Goal: Transaction & Acquisition: Purchase product/service

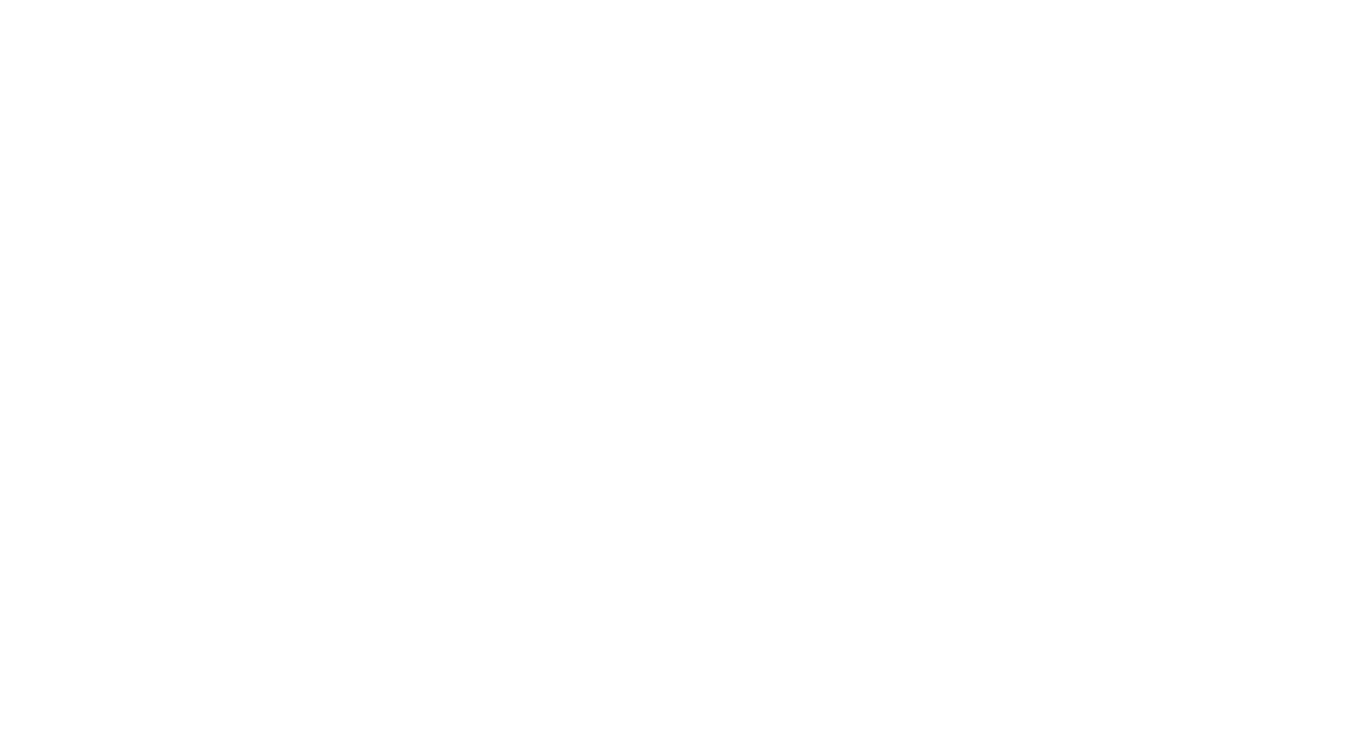
type input "[STREET_ADDRESS]"
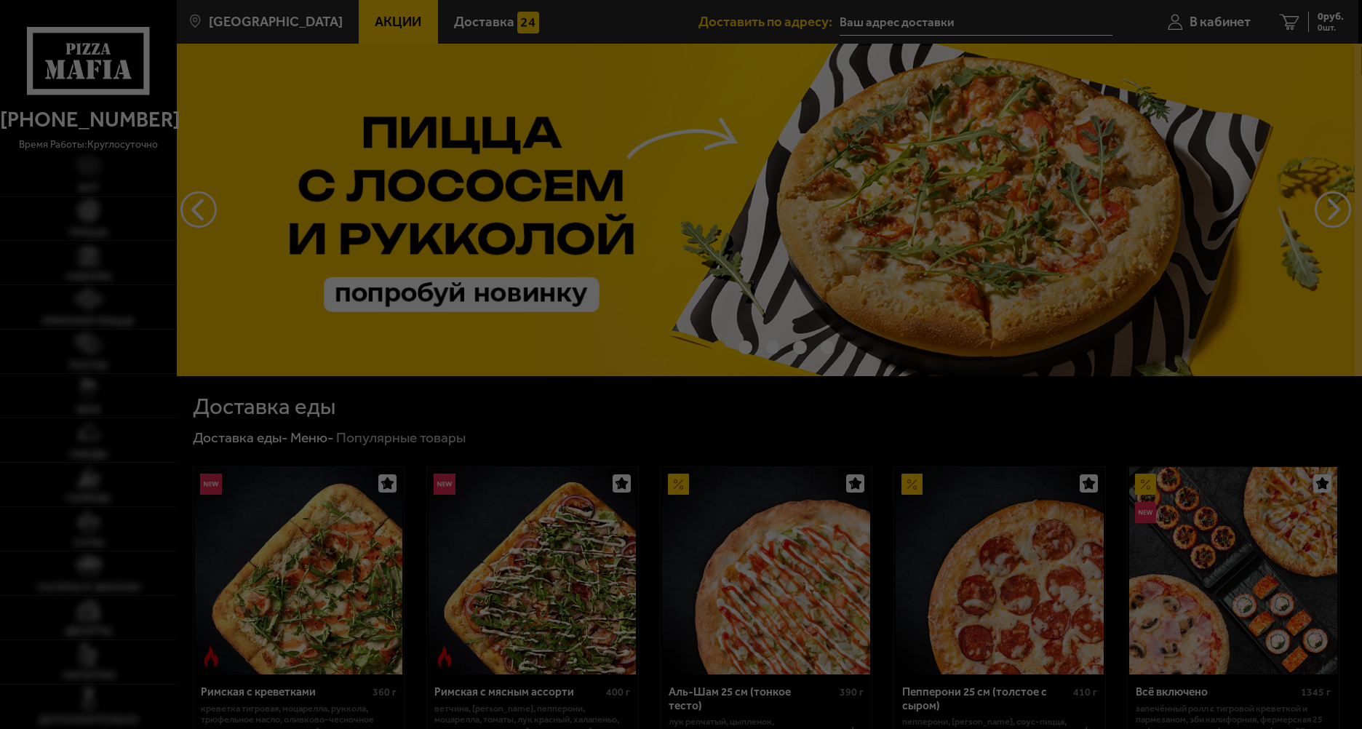
type input "[STREET_ADDRESS]"
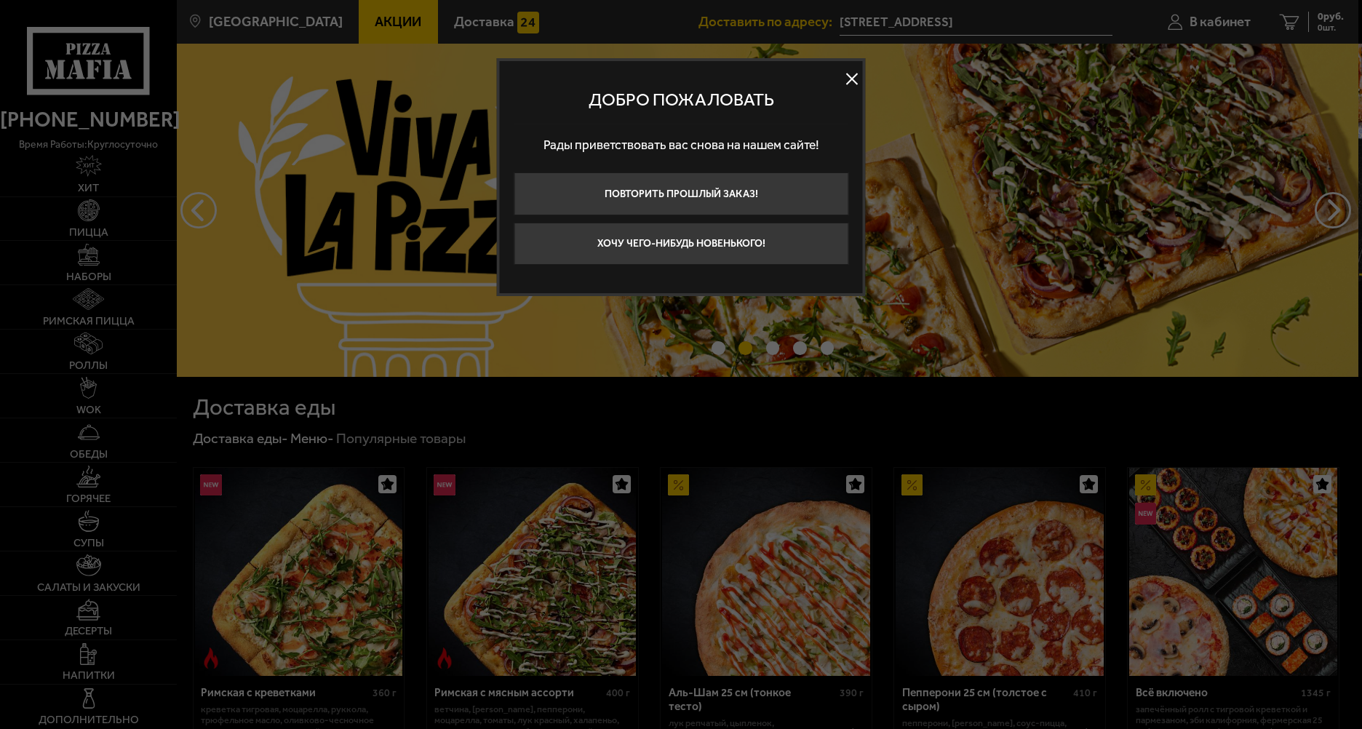
click at [852, 73] on button at bounding box center [852, 79] width 22 height 22
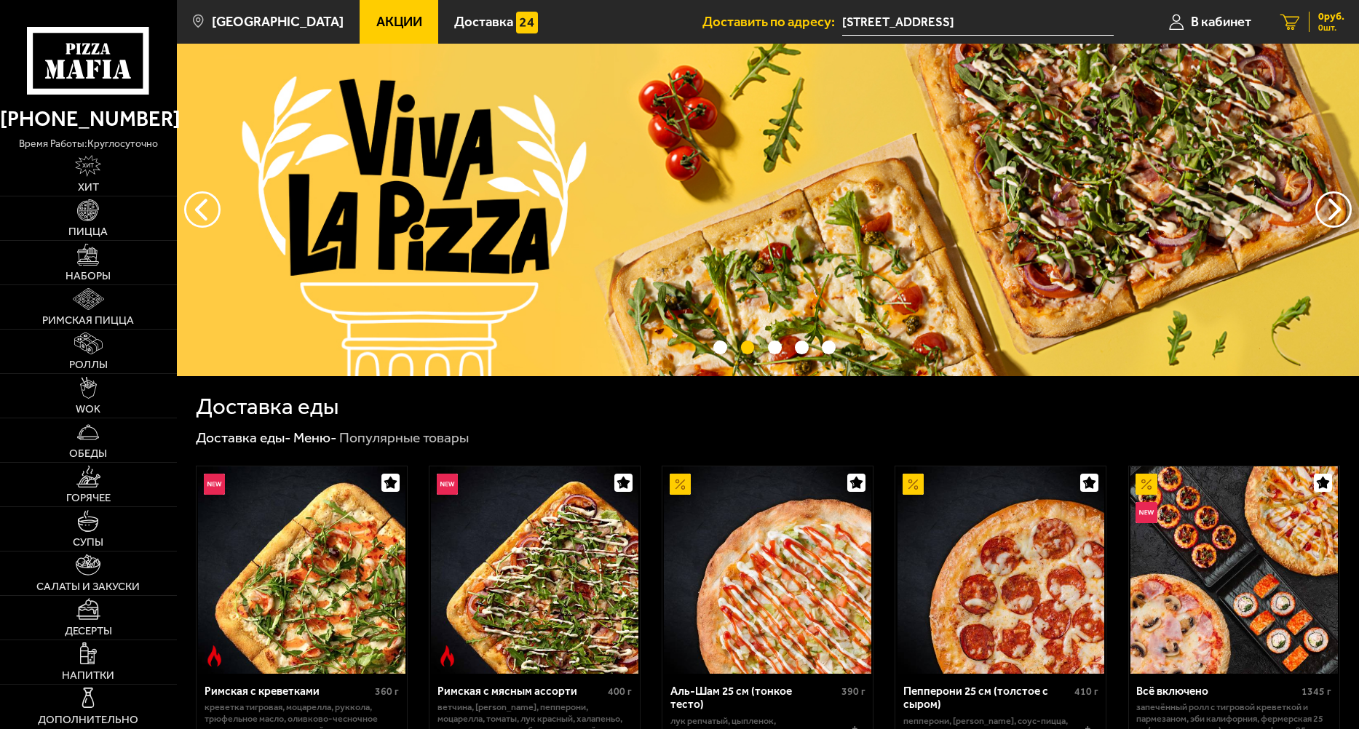
click at [1284, 20] on icon at bounding box center [1290, 22] width 20 height 16
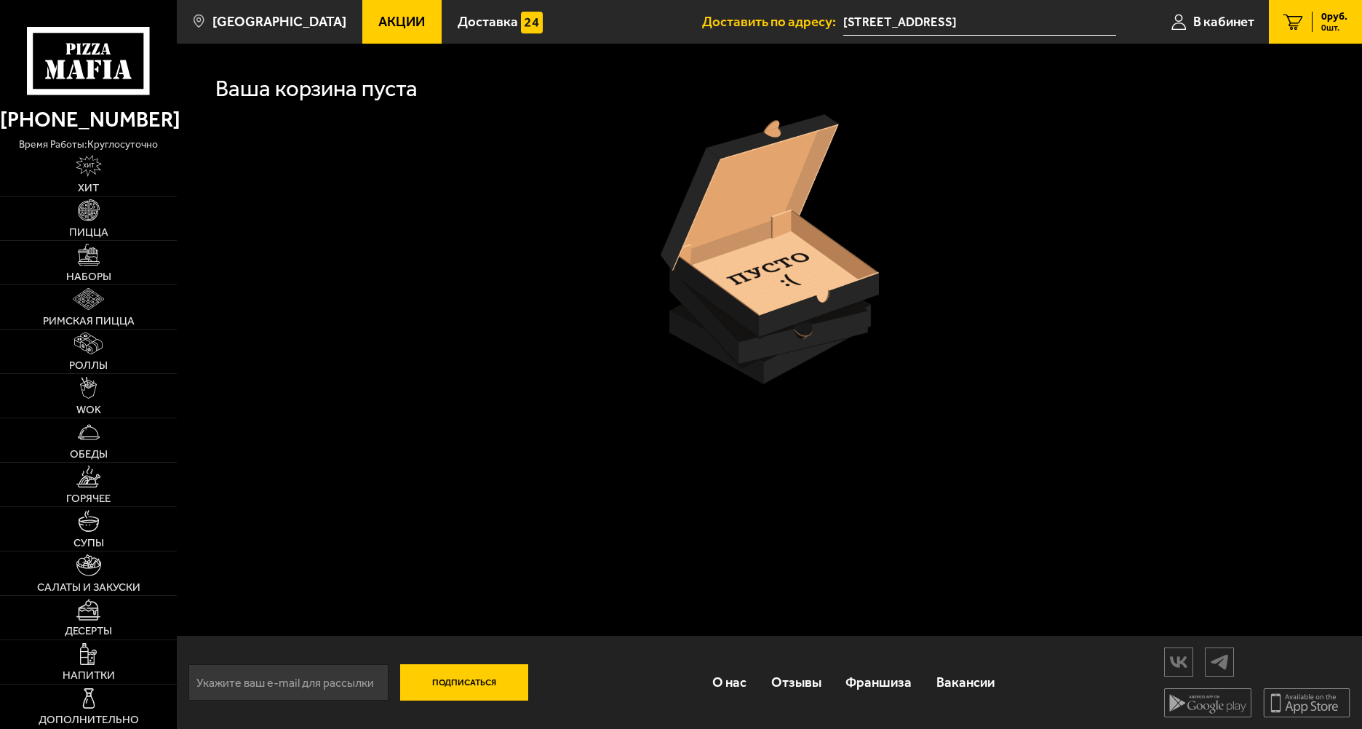
click at [1279, 2] on link "0 руб. 0 шт." at bounding box center [1315, 22] width 93 height 44
click at [1231, 20] on span "В кабинет" at bounding box center [1224, 22] width 61 height 14
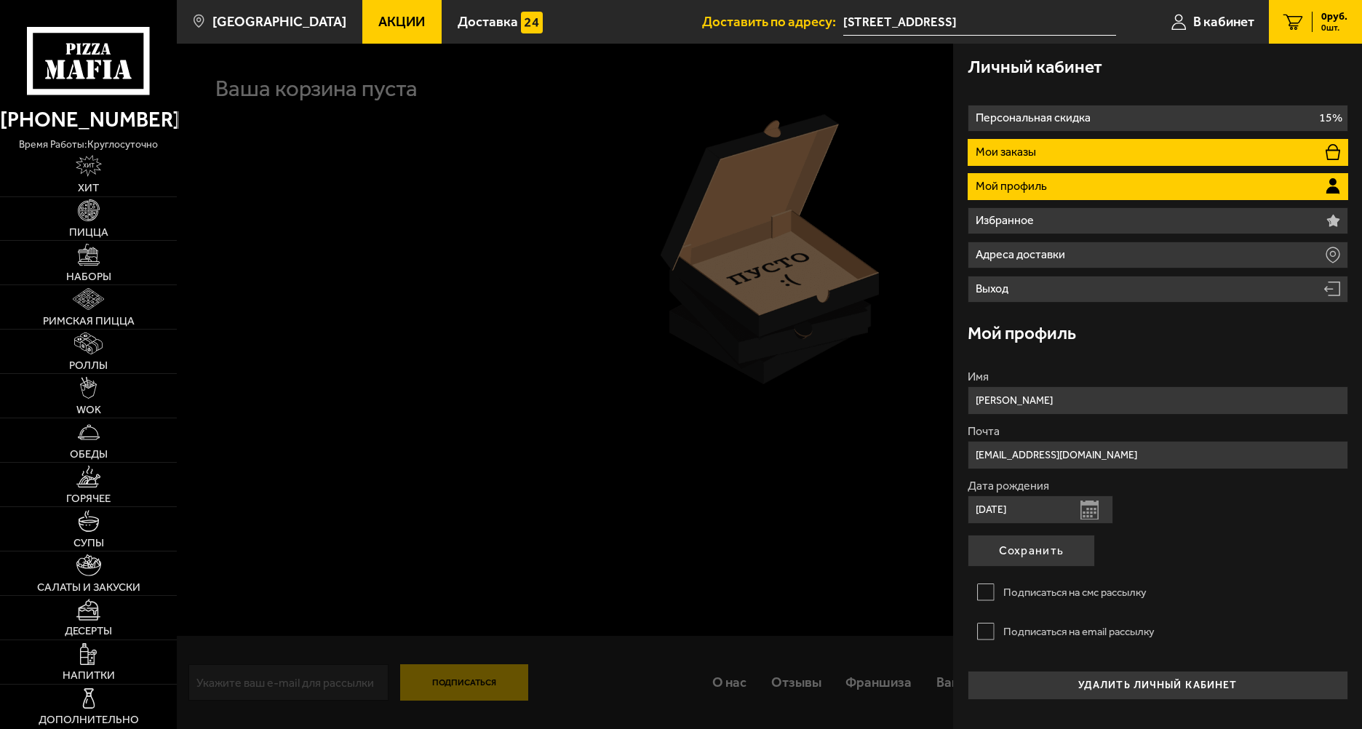
click at [1054, 143] on li "Мои заказы" at bounding box center [1158, 152] width 381 height 27
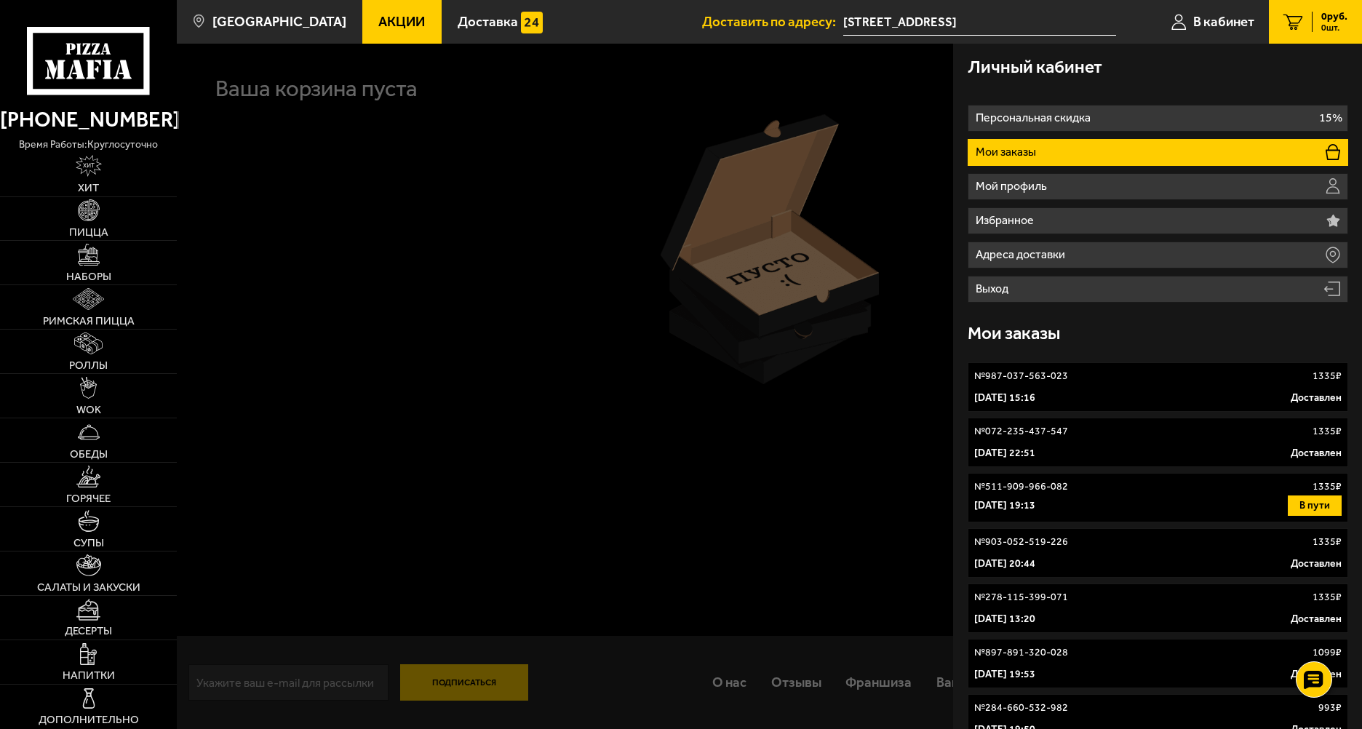
click at [1073, 365] on link "№ 987-037-563-023 1335 ₽ [DATE] 15:16 Доставлен" at bounding box center [1158, 386] width 381 height 49
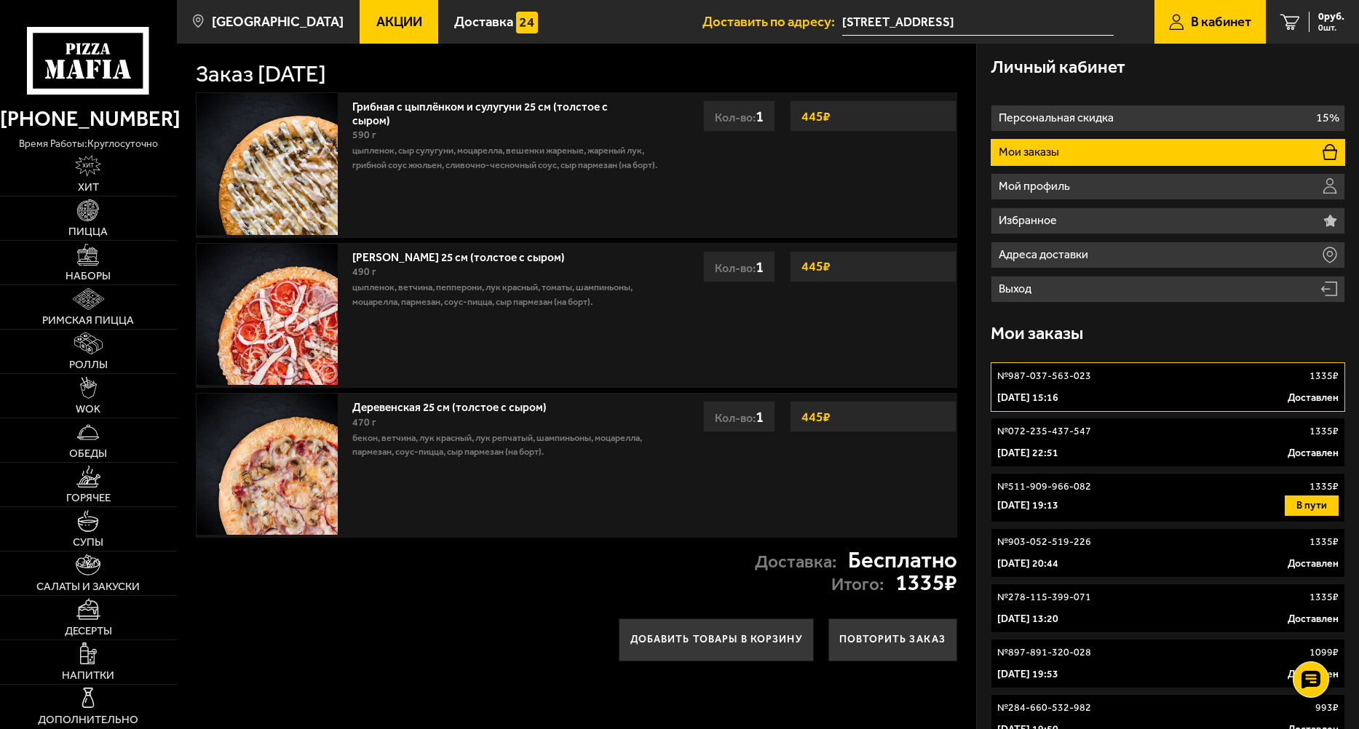
click at [1145, 424] on div "№ 072-235-437-547 1335 ₽" at bounding box center [1167, 431] width 341 height 15
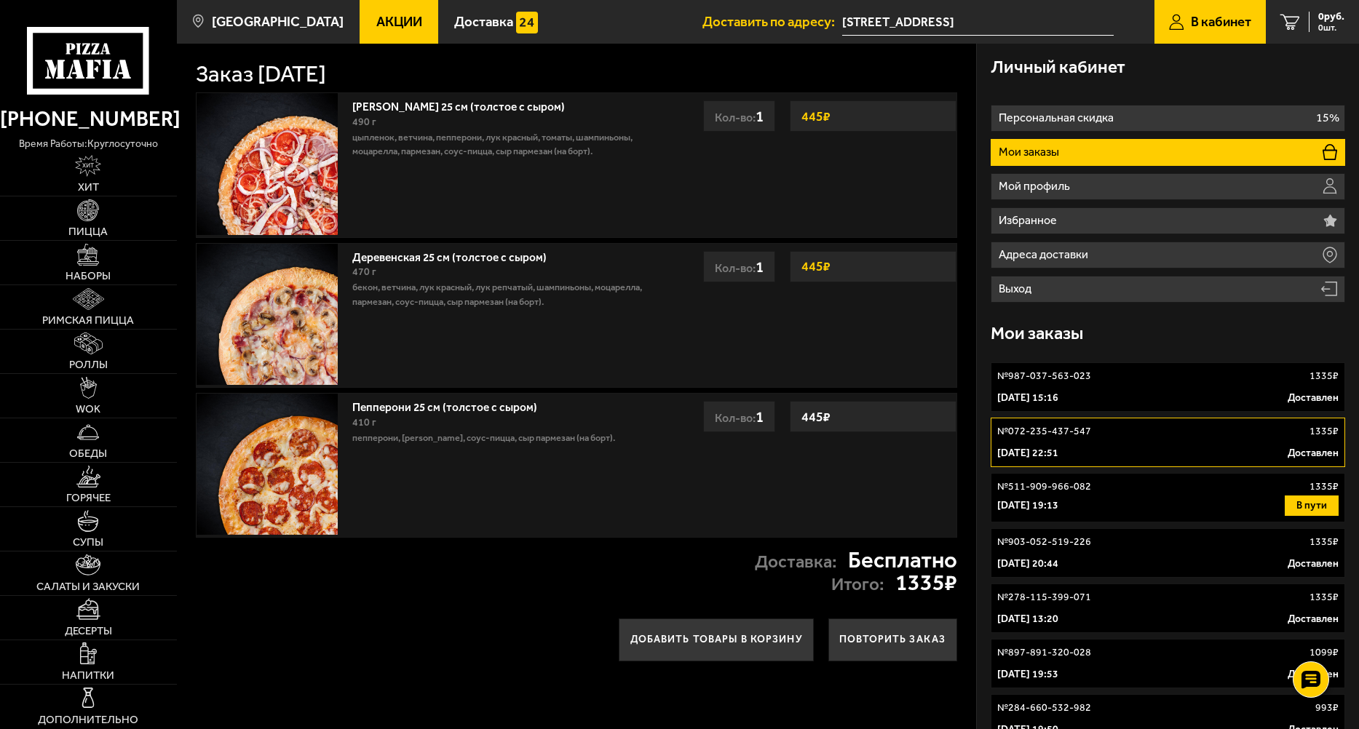
click at [1144, 383] on div "№ 987-037-563-023 1335 ₽" at bounding box center [1167, 376] width 341 height 15
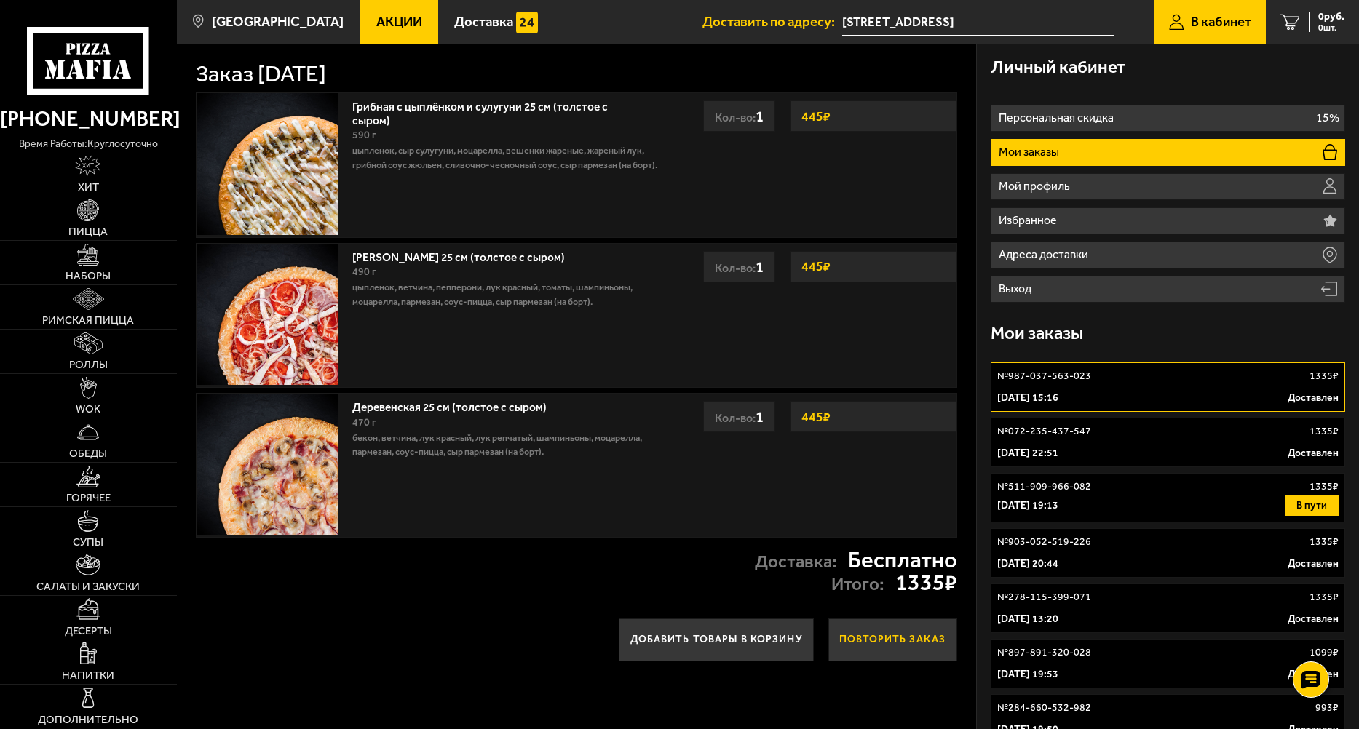
click at [886, 639] on button "Повторить заказ" at bounding box center [892, 640] width 129 height 42
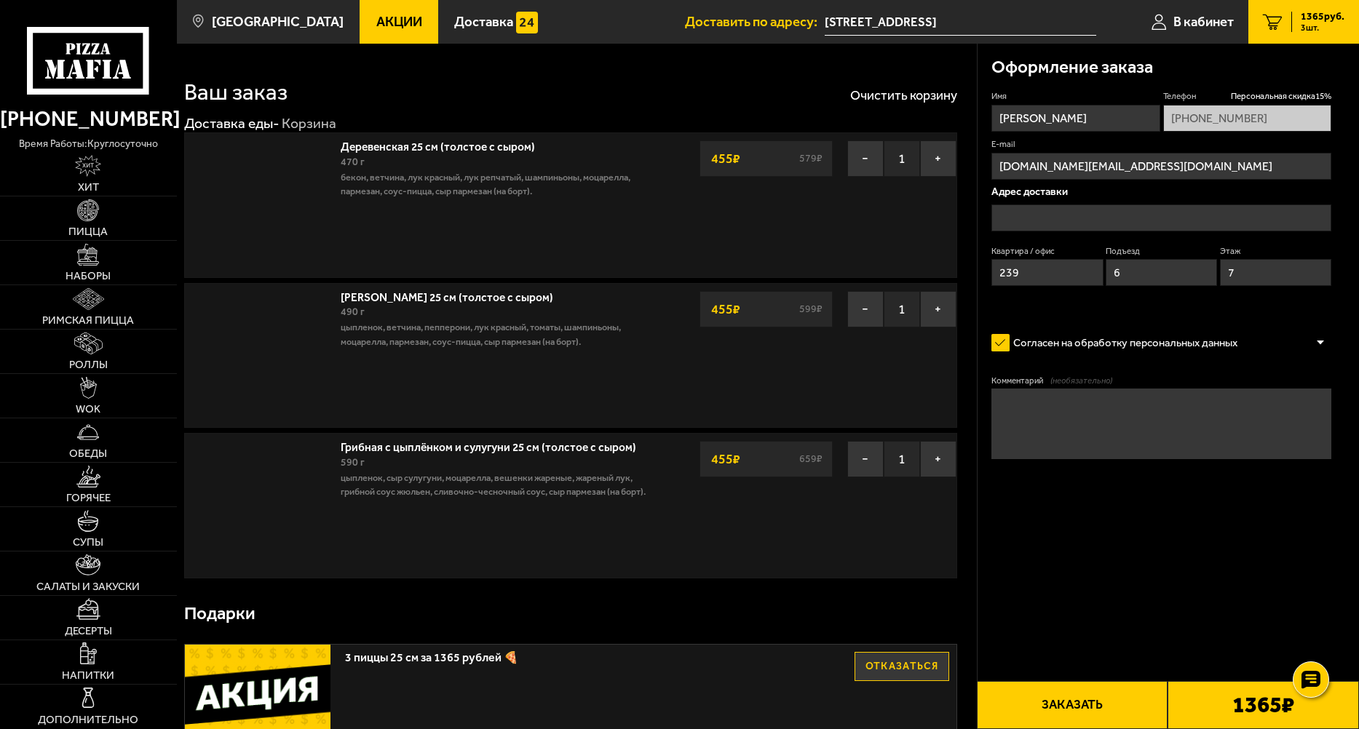
type input "[STREET_ADDRESS]"
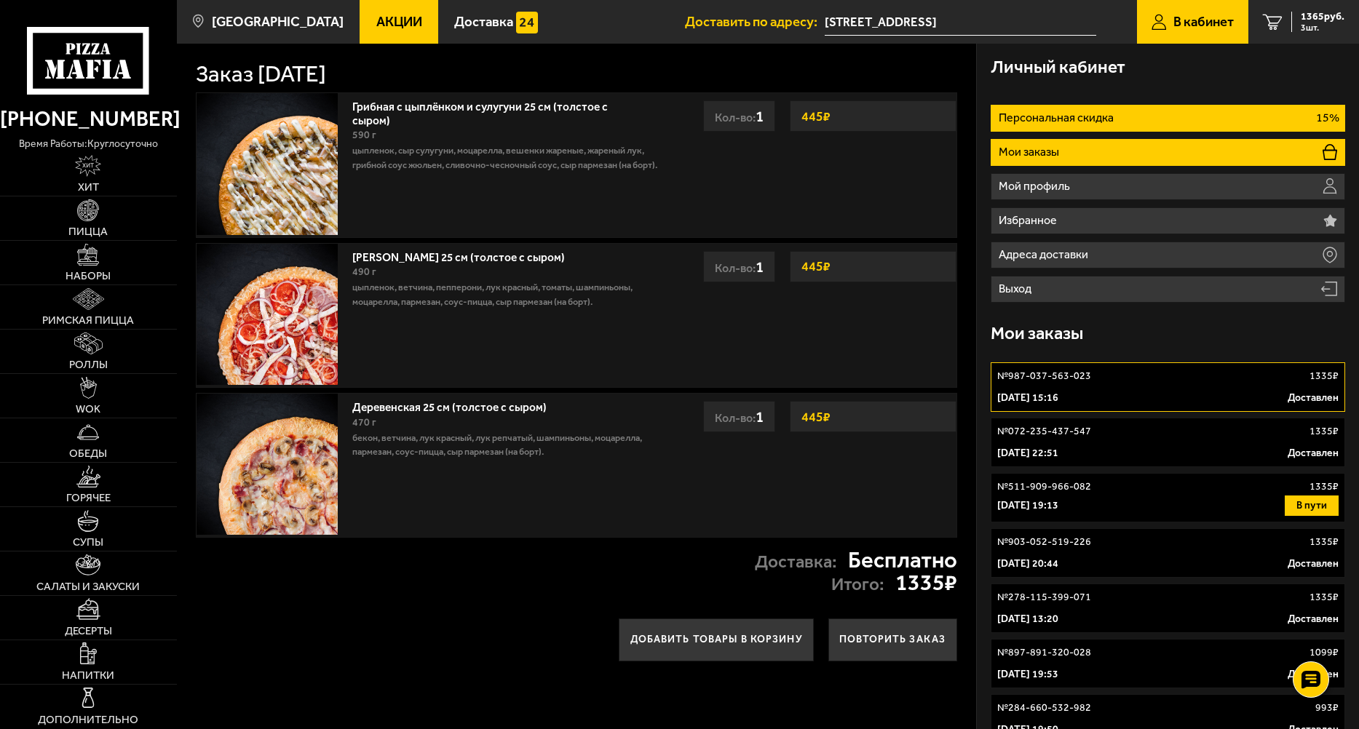
click at [1074, 110] on li "Персональная скидка 15%" at bounding box center [1168, 118] width 354 height 27
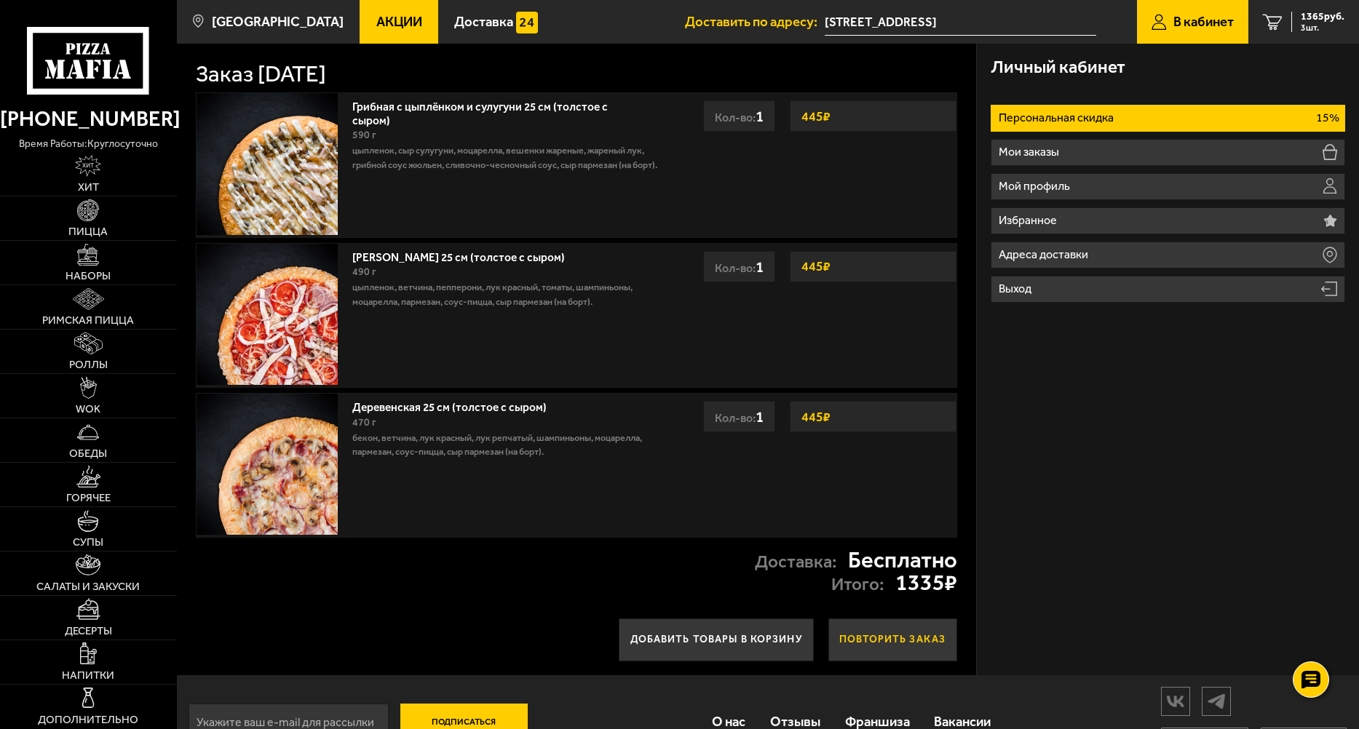
click at [905, 647] on button "Повторить заказ" at bounding box center [892, 640] width 129 height 42
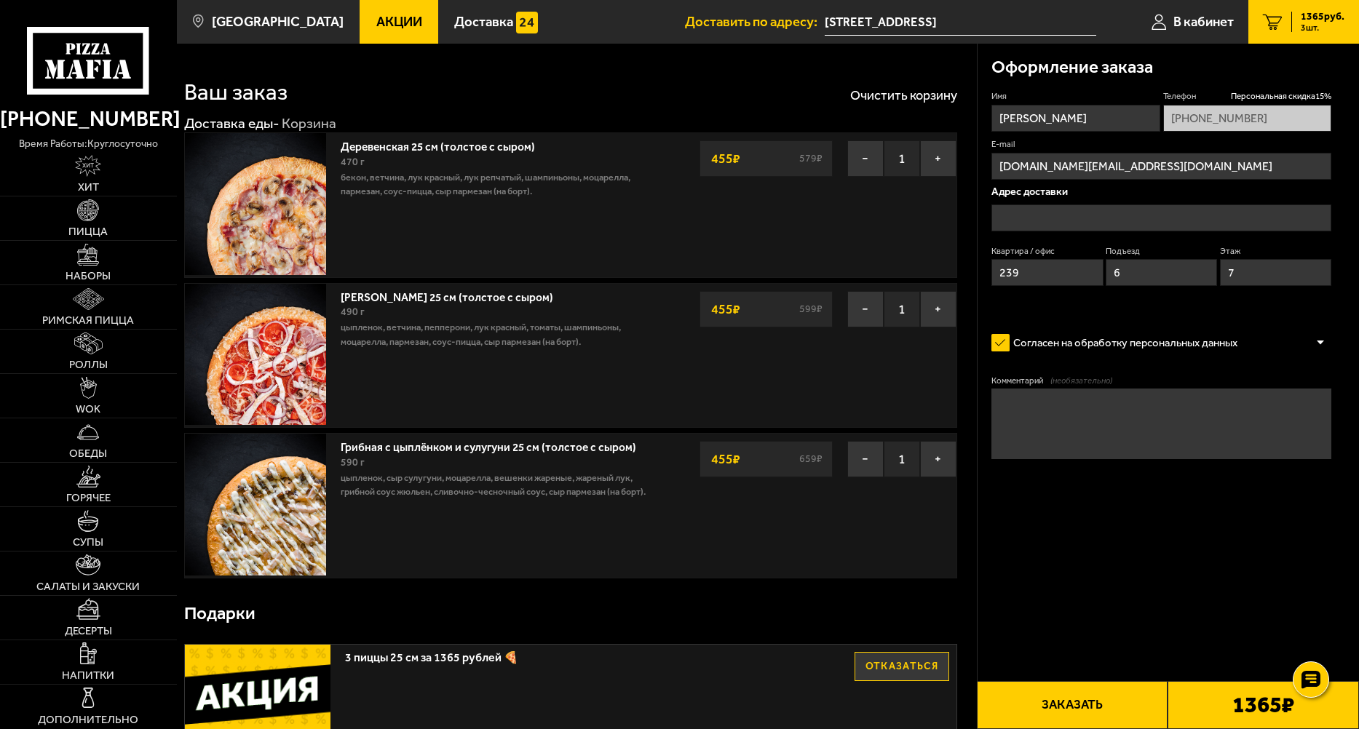
type input "[STREET_ADDRESS]"
click at [1264, 718] on div "1365 ₽" at bounding box center [1262, 705] width 191 height 48
click at [1098, 702] on button "Заказать" at bounding box center [1072, 705] width 191 height 48
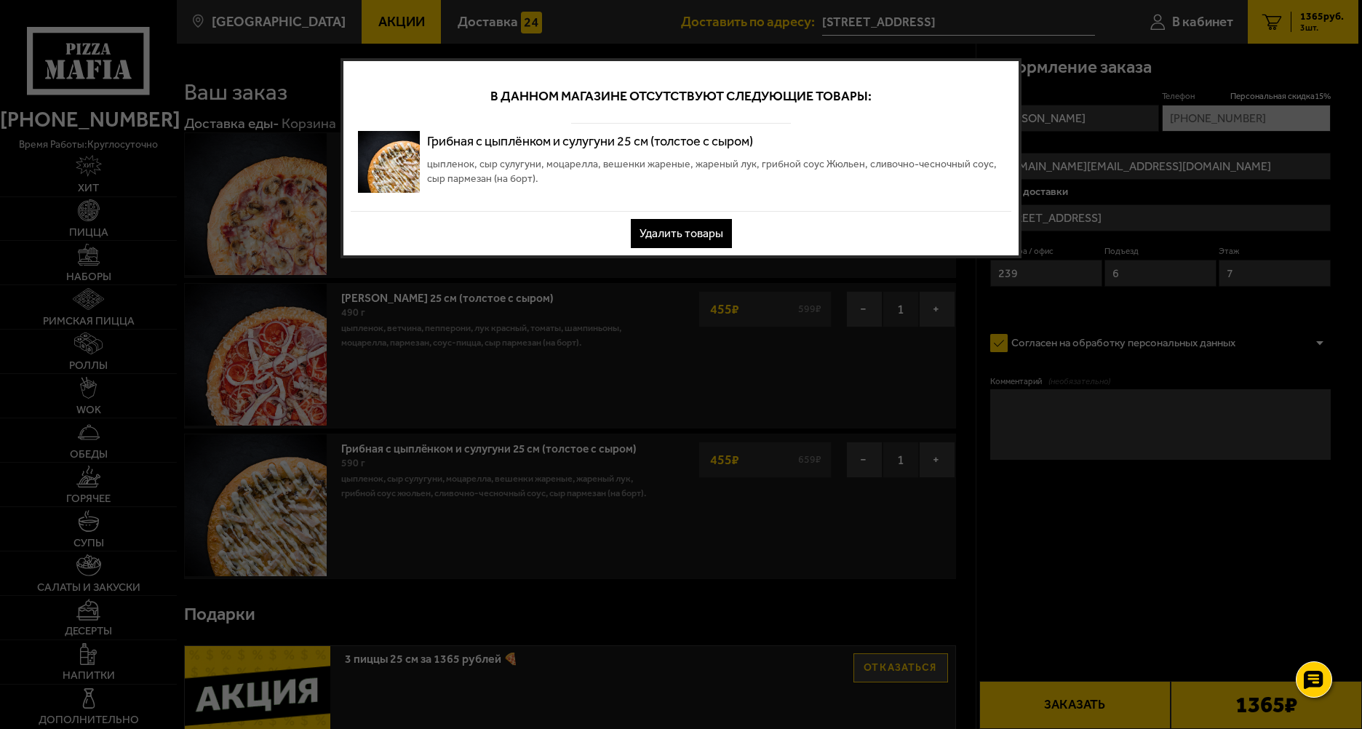
click at [707, 228] on button "Удалить товары" at bounding box center [681, 233] width 101 height 29
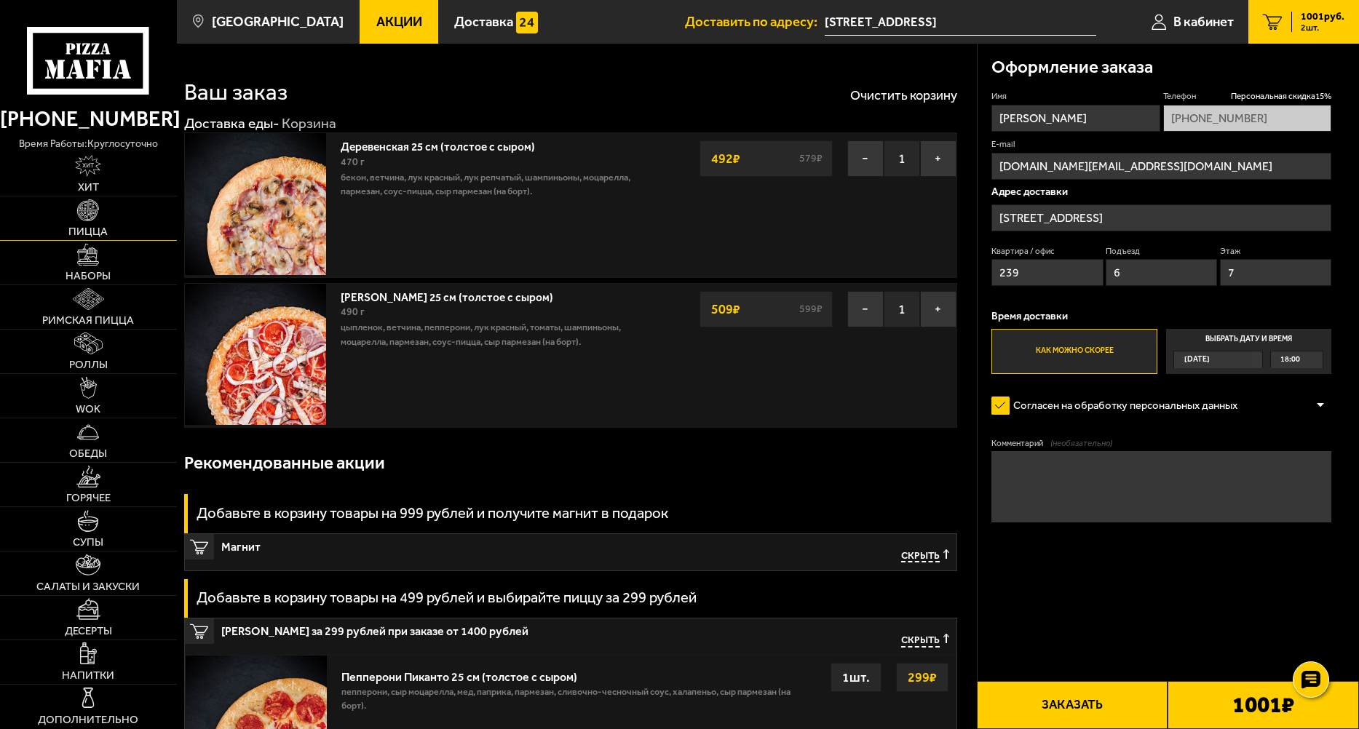
click at [112, 229] on link "Пицца" at bounding box center [88, 219] width 177 height 44
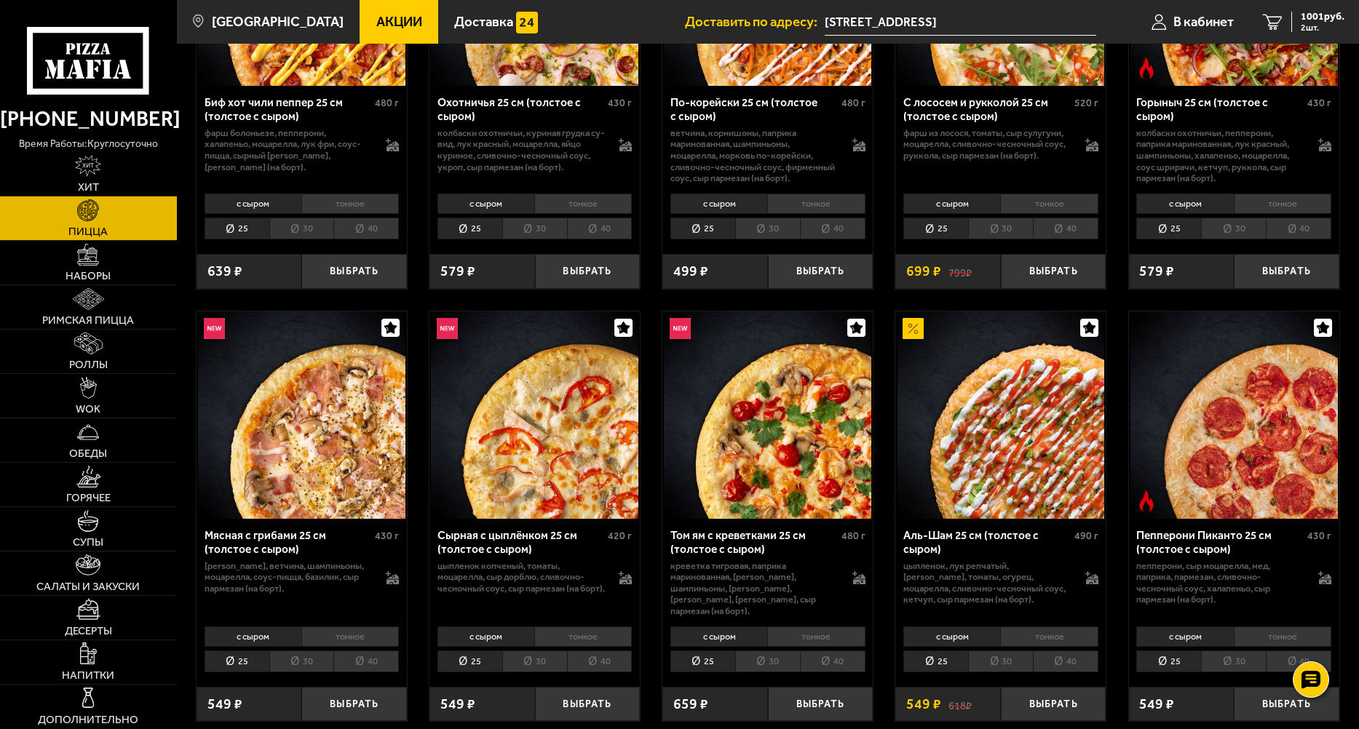
scroll to position [485, 0]
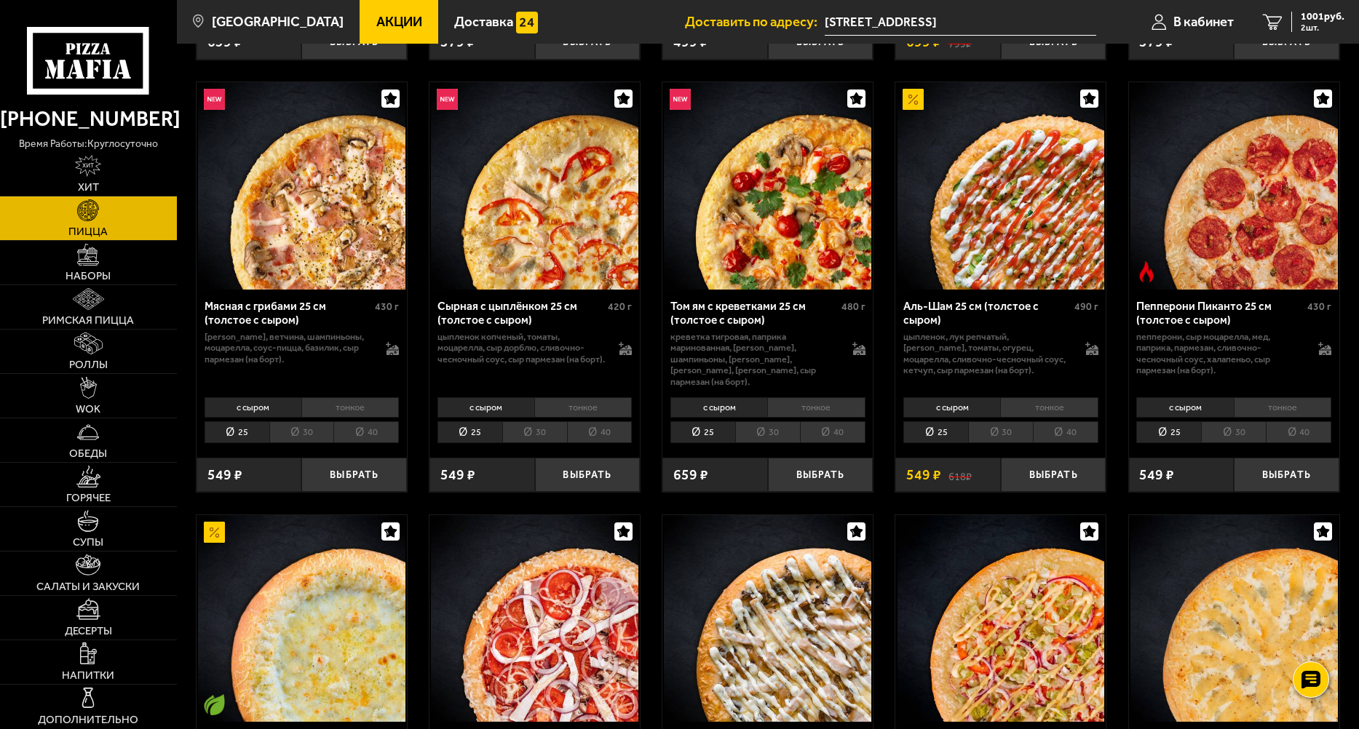
click at [336, 200] on img at bounding box center [301, 185] width 207 height 207
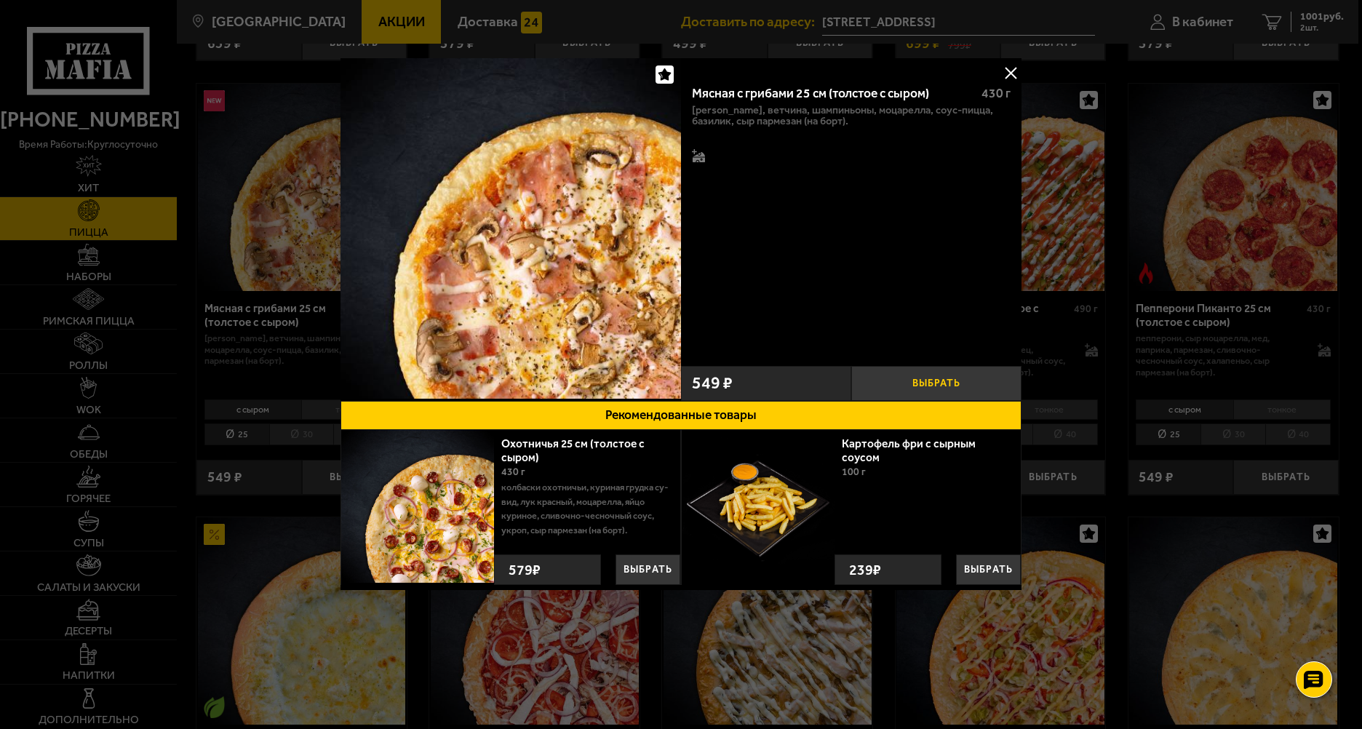
click at [932, 381] on button "Выбрать" at bounding box center [937, 383] width 170 height 35
click at [1007, 68] on button at bounding box center [1011, 73] width 22 height 22
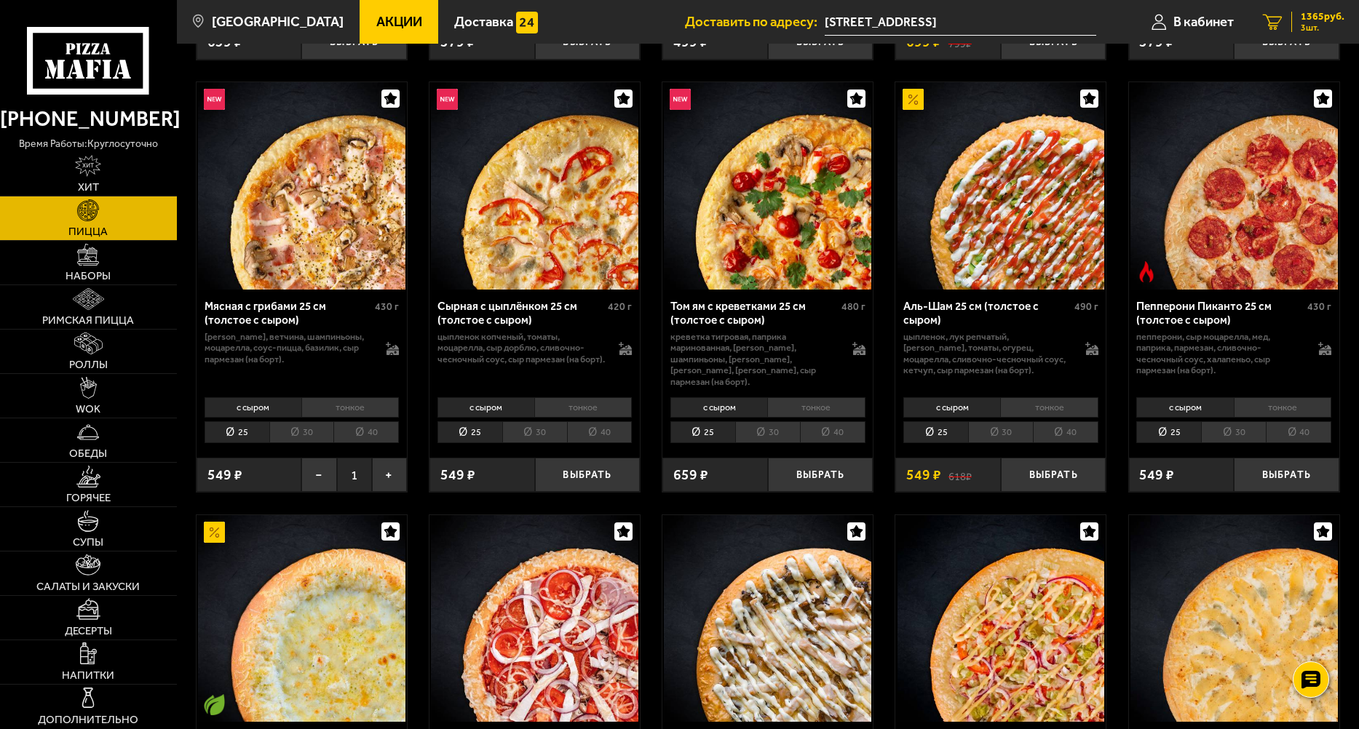
click at [1294, 25] on div "1365 руб. 3 шт." at bounding box center [1317, 22] width 53 height 20
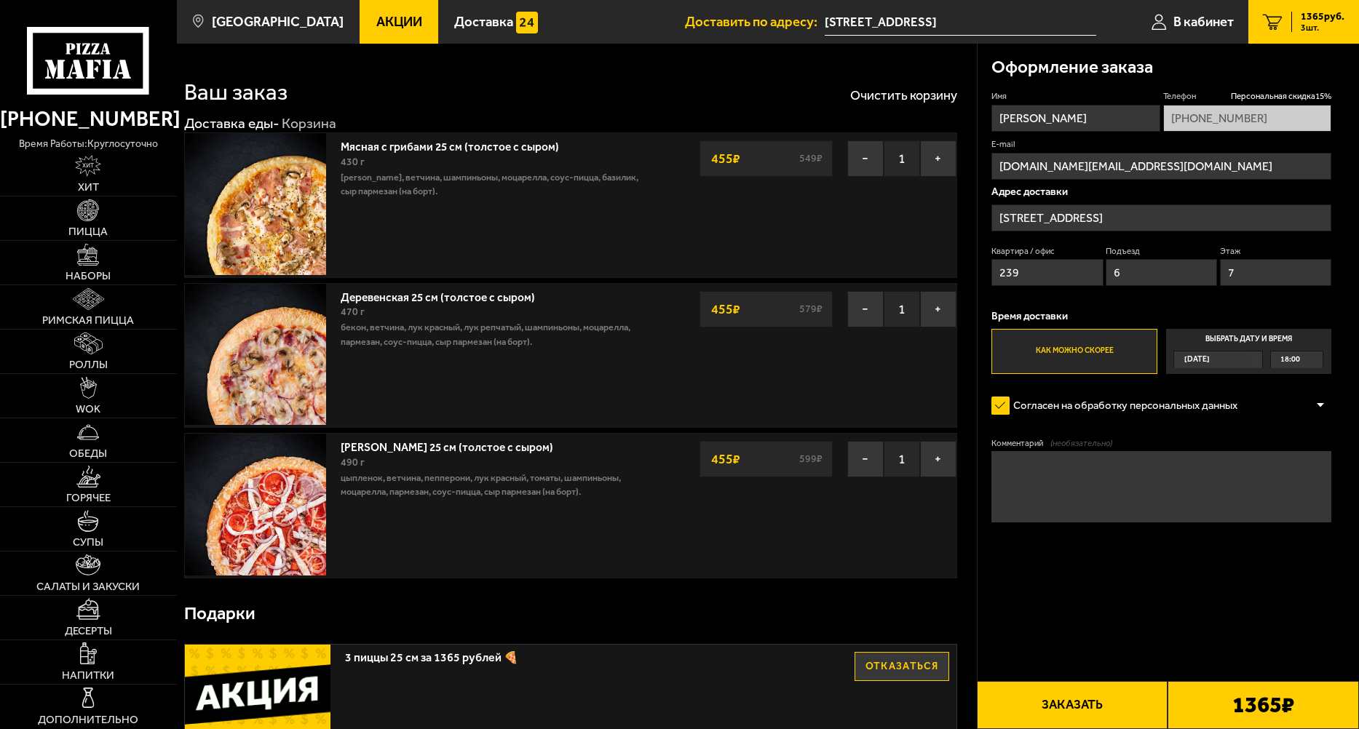
click at [402, 449] on link "[PERSON_NAME] 25 см (толстое с сыром)" at bounding box center [454, 445] width 226 height 18
click at [289, 510] on img at bounding box center [255, 504] width 141 height 141
click at [95, 235] on span "Пицца" at bounding box center [87, 231] width 39 height 11
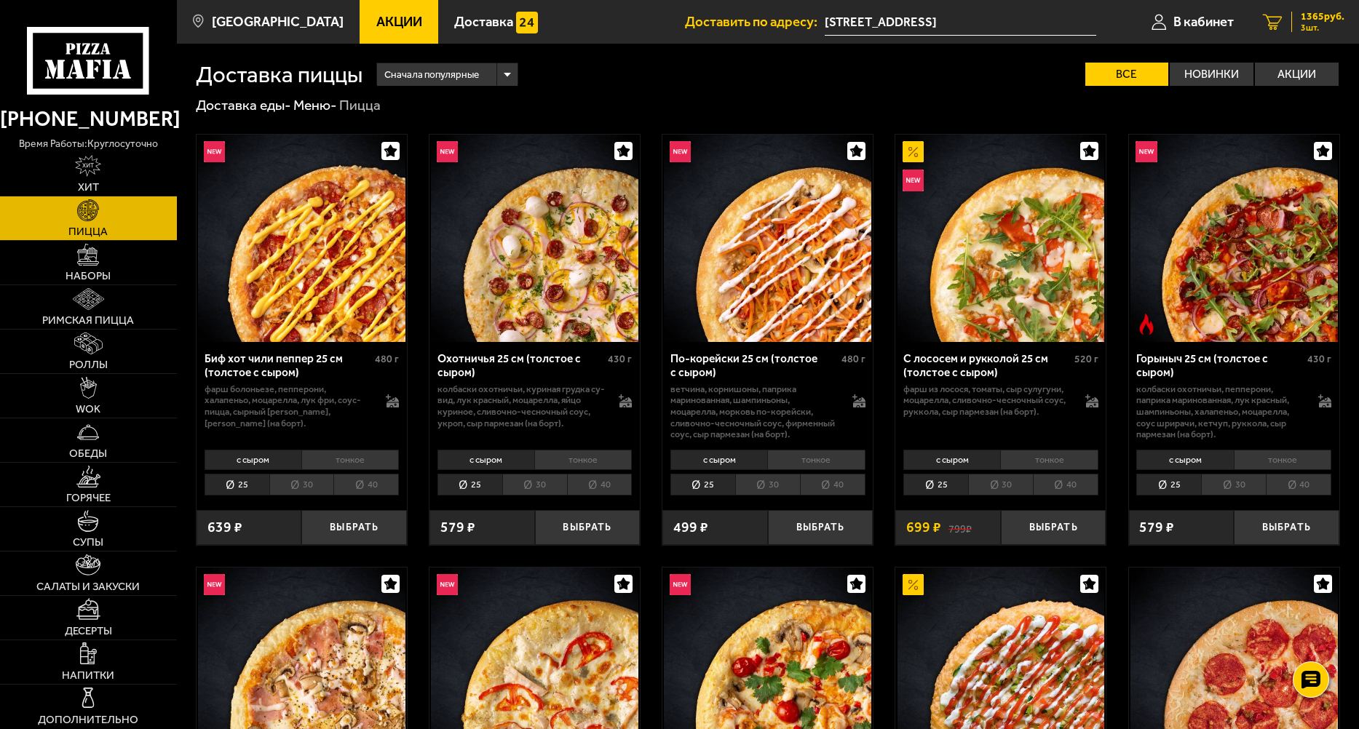
click at [1270, 25] on icon "3" at bounding box center [1273, 22] width 20 height 16
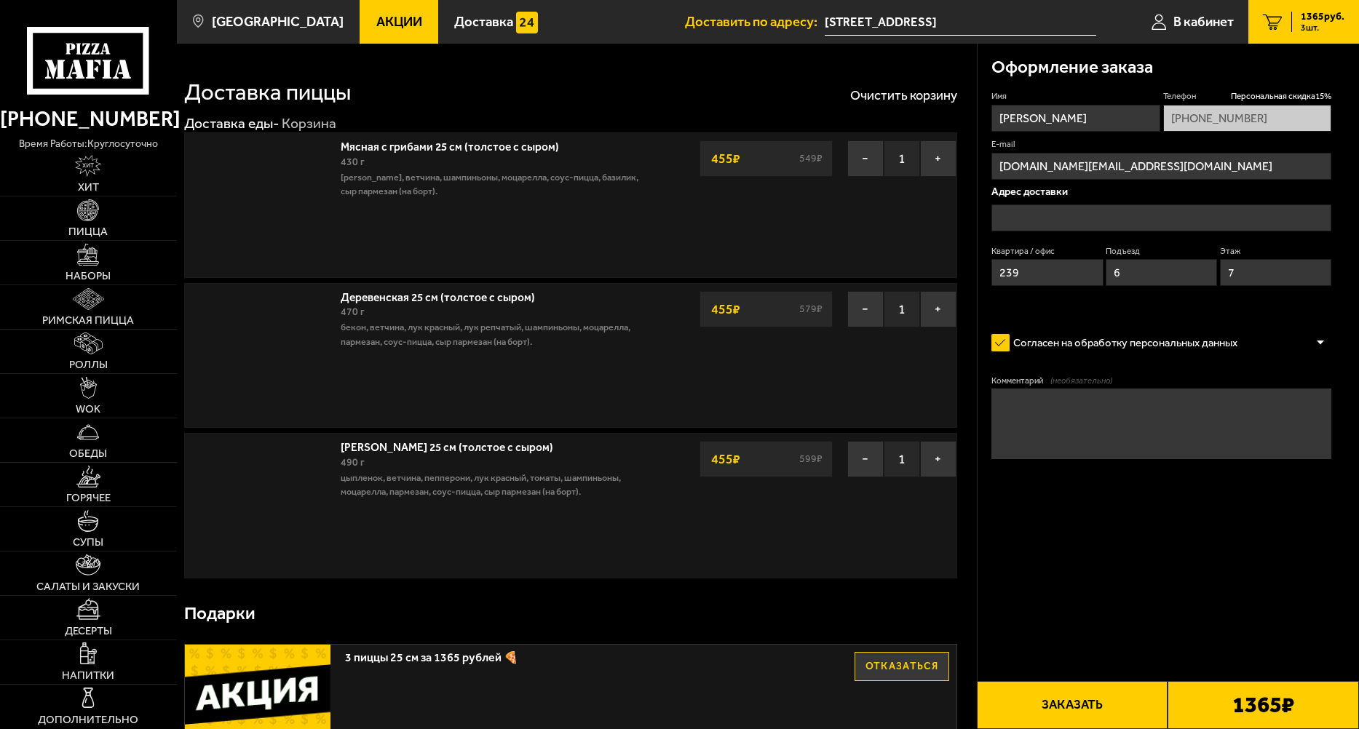
type input "[STREET_ADDRESS]"
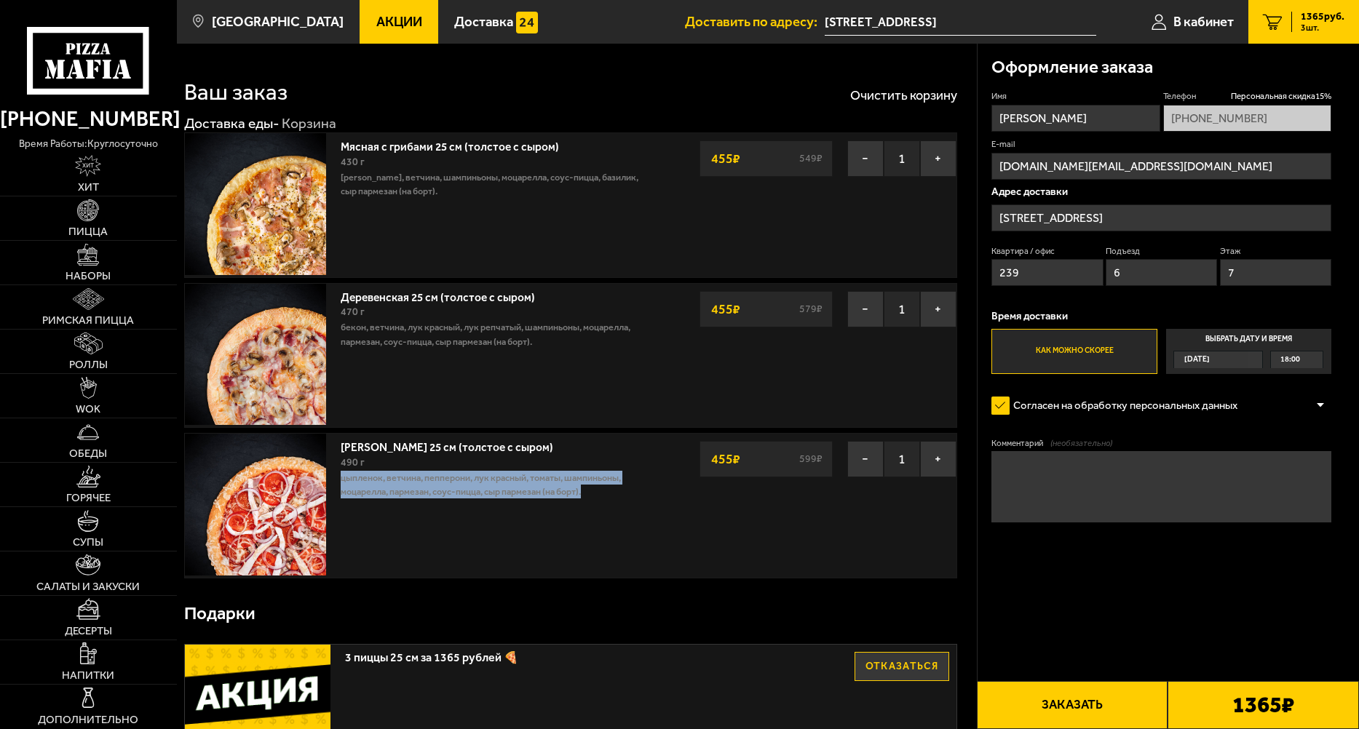
drag, startPoint x: 342, startPoint y: 475, endPoint x: 595, endPoint y: 501, distance: 253.8
click at [595, 501] on div "[PERSON_NAME] 25 см (толстое с сыром) 490 г цыпленок, ветчина, пепперони, лук к…" at bounding box center [497, 505] width 329 height 143
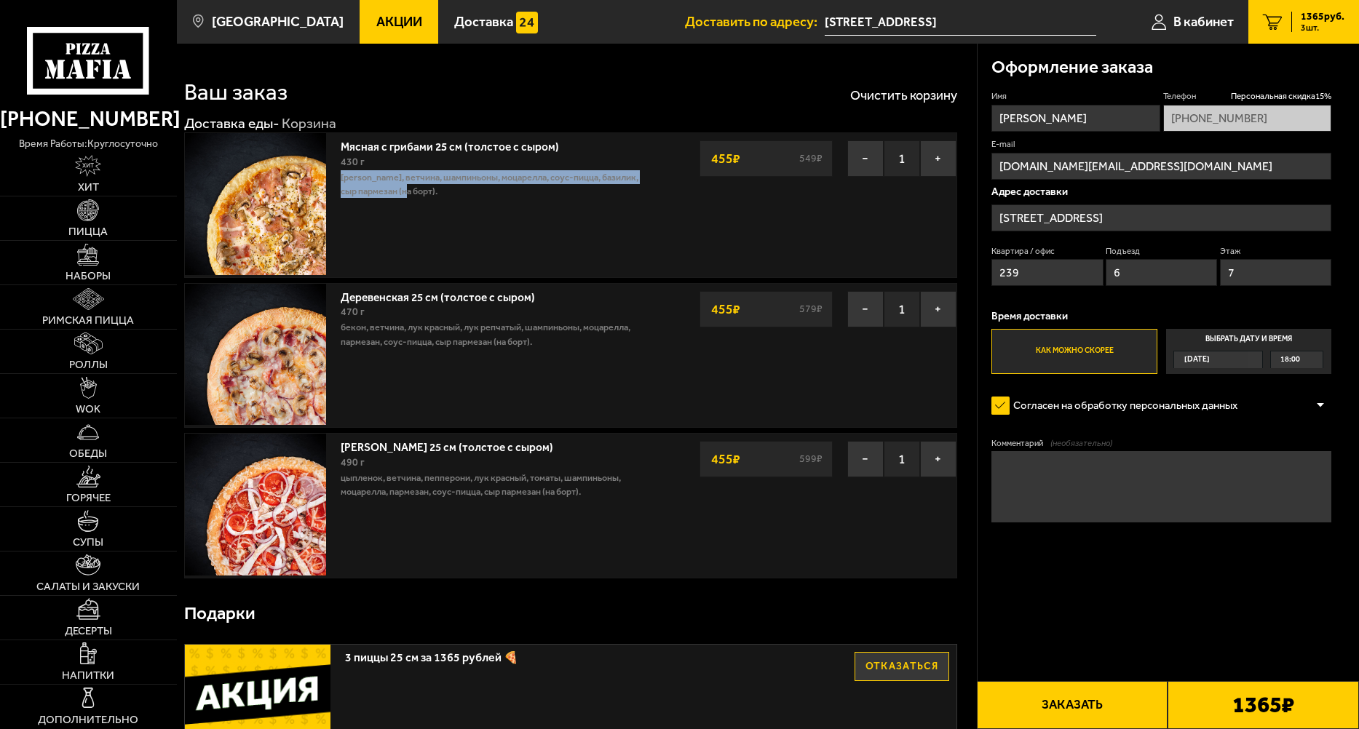
drag, startPoint x: 340, startPoint y: 171, endPoint x: 441, endPoint y: 192, distance: 103.3
click at [441, 192] on div "Мясная с грибами 25 см (толстое с сыром) 430 г бекон, ветчина, шампиньоны, моца…" at bounding box center [497, 204] width 329 height 143
click at [432, 539] on div "[PERSON_NAME] 25 см (толстое с сыром) 490 г цыпленок, ветчина, пепперони, лук к…" at bounding box center [497, 505] width 329 height 143
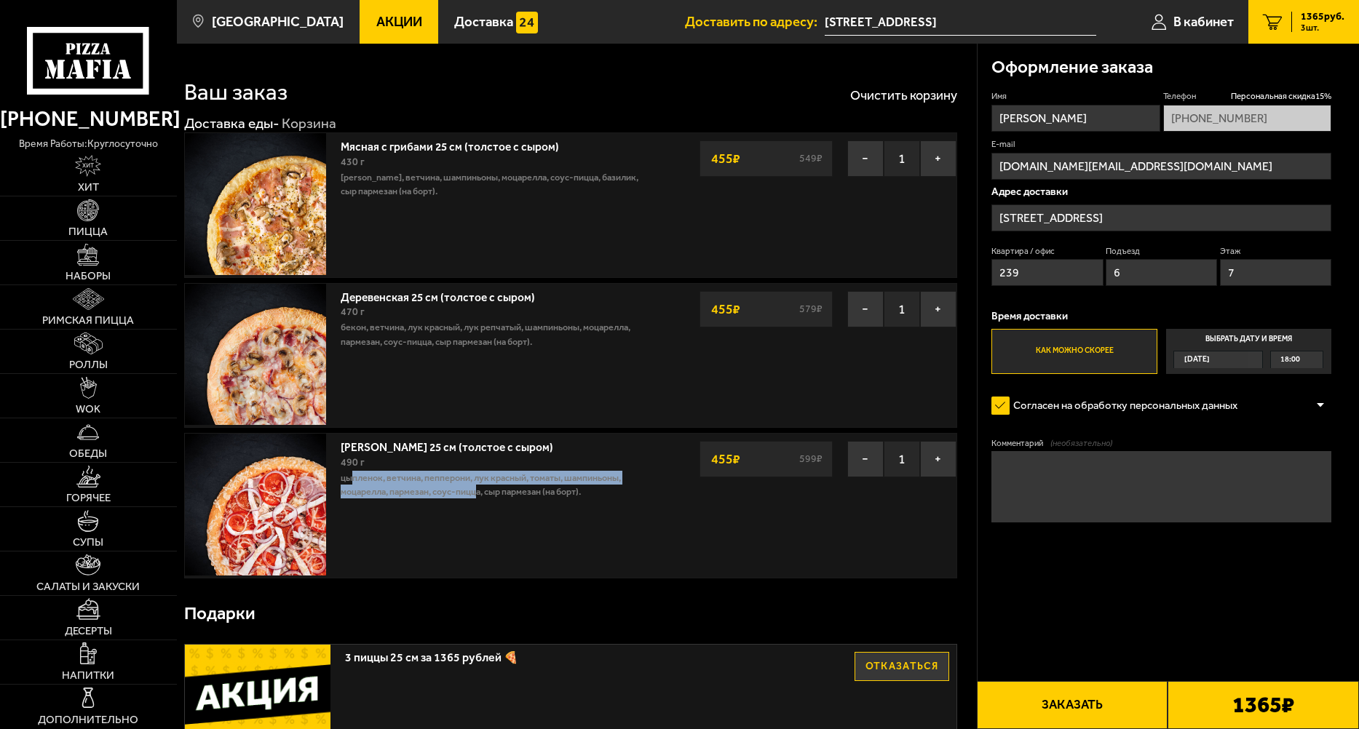
drag, startPoint x: 350, startPoint y: 483, endPoint x: 481, endPoint y: 498, distance: 131.8
click at [481, 498] on p "цыпленок, ветчина, пепперони, лук красный, томаты, шампиньоны, моцарелла, парме…" at bounding box center [498, 485] width 314 height 28
click at [621, 577] on div "[PERSON_NAME] 25 см (толстое с сыром) 490 г цыпленок, ветчина, пепперони, лук к…" at bounding box center [497, 505] width 329 height 143
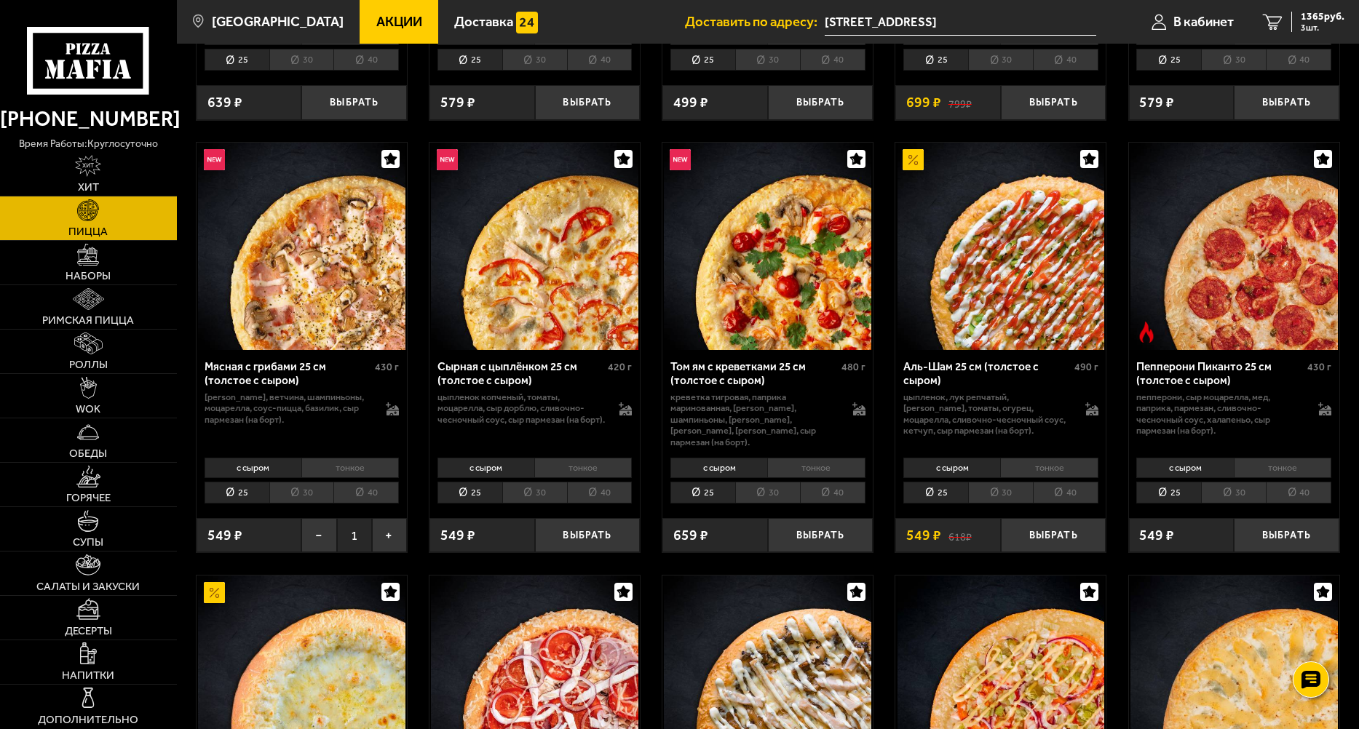
scroll to position [485, 0]
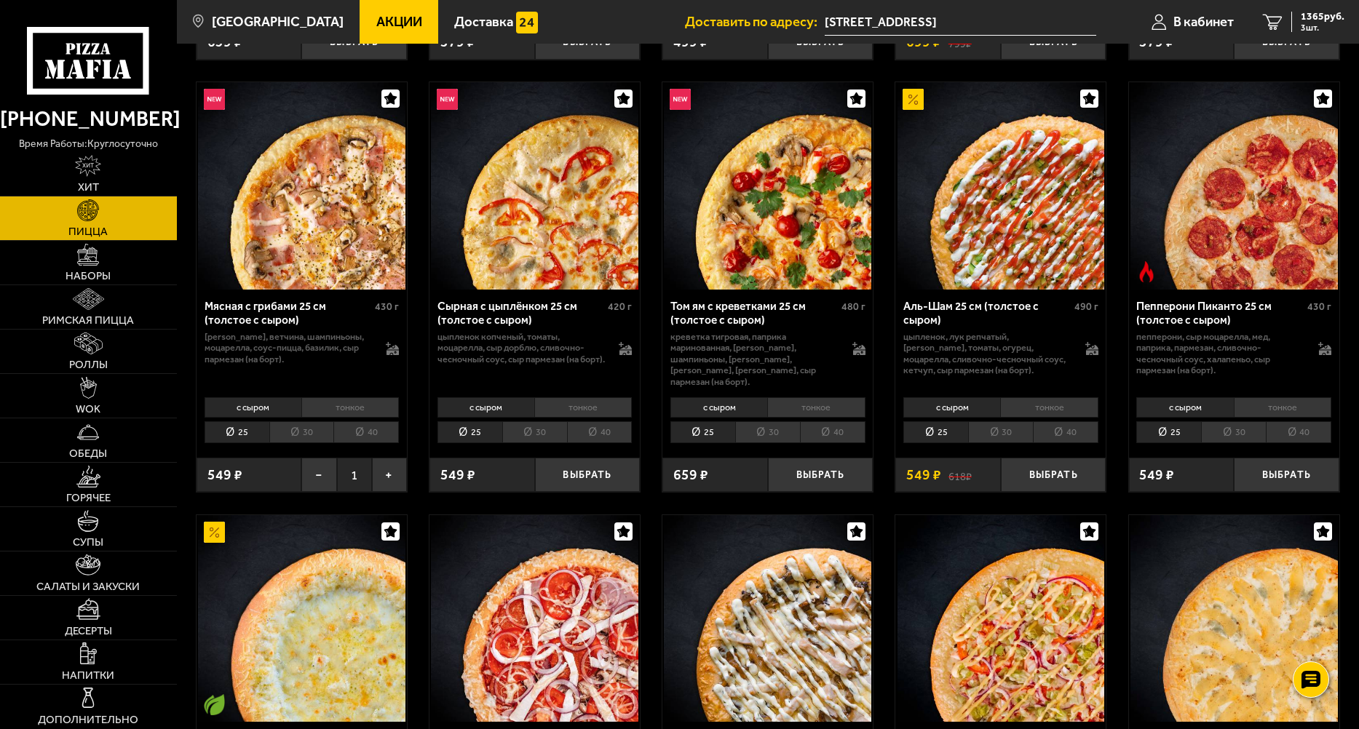
drag, startPoint x: 497, startPoint y: 347, endPoint x: 507, endPoint y: 347, distance: 10.2
click at [502, 347] on p "цыпленок копченый, томаты, моцарелла, сыр дорблю, сливочно-чесночный соус, сыр …" at bounding box center [520, 348] width 167 height 34
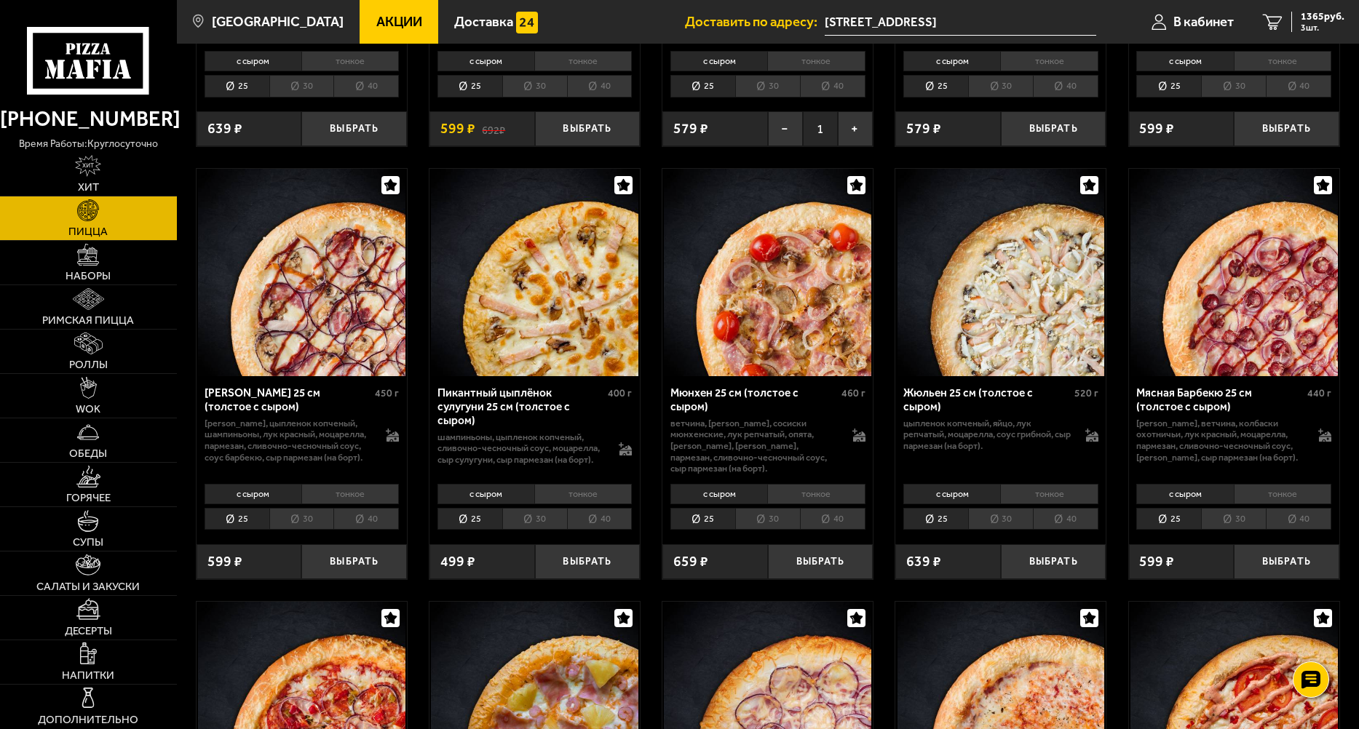
scroll to position [2135, 0]
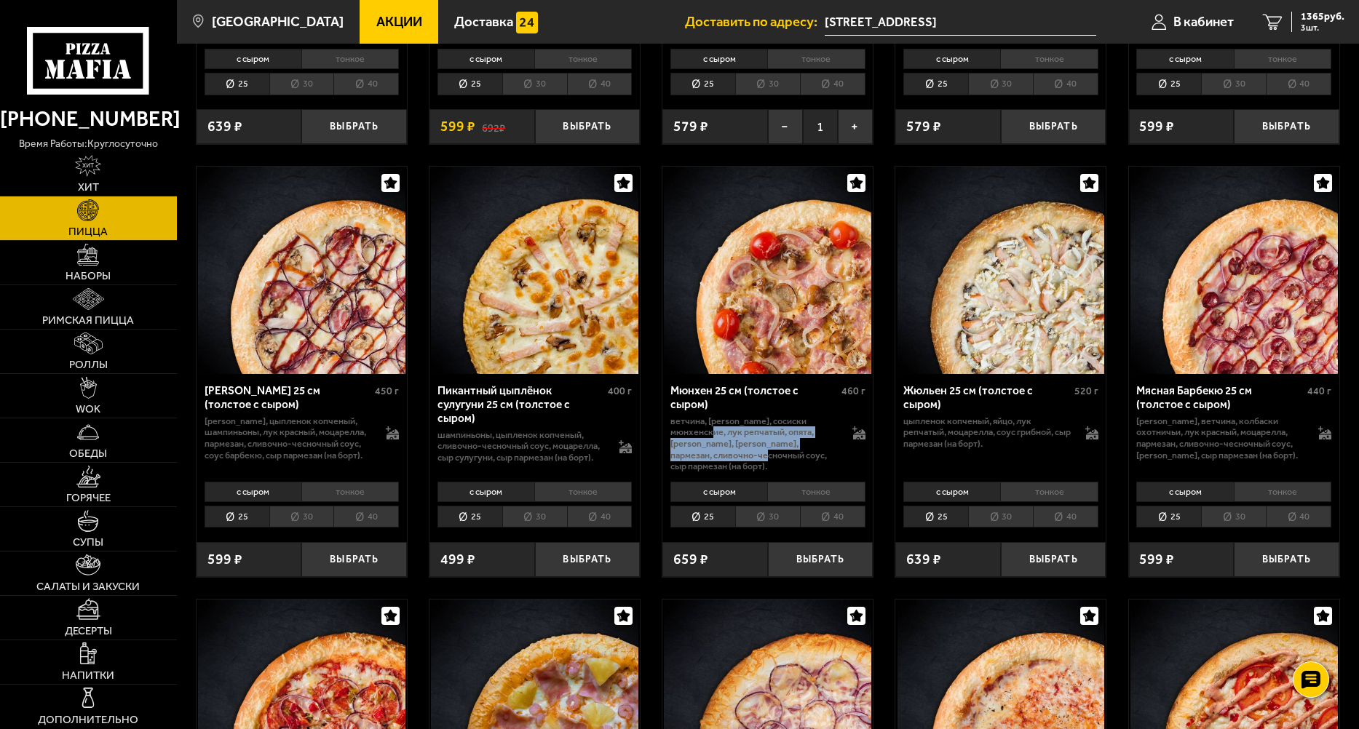
drag, startPoint x: 686, startPoint y: 436, endPoint x: 742, endPoint y: 462, distance: 61.9
click at [739, 459] on p "ветчина, [PERSON_NAME], сосиски мюнхенские, лук репчатый, опята, [PERSON_NAME],…" at bounding box center [753, 444] width 167 height 57
click at [794, 426] on p "ветчина, [PERSON_NAME], сосиски мюнхенские, лук репчатый, опята, [PERSON_NAME],…" at bounding box center [753, 444] width 167 height 57
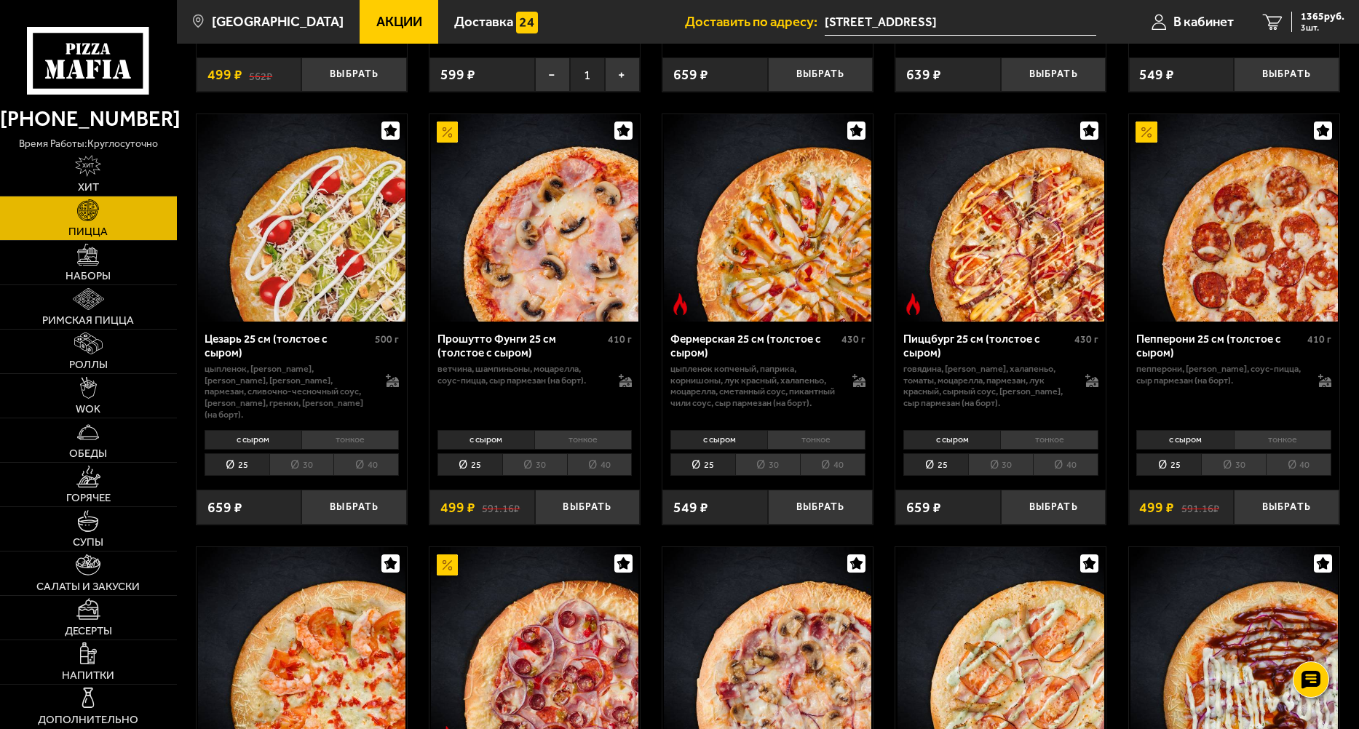
scroll to position [1261, 0]
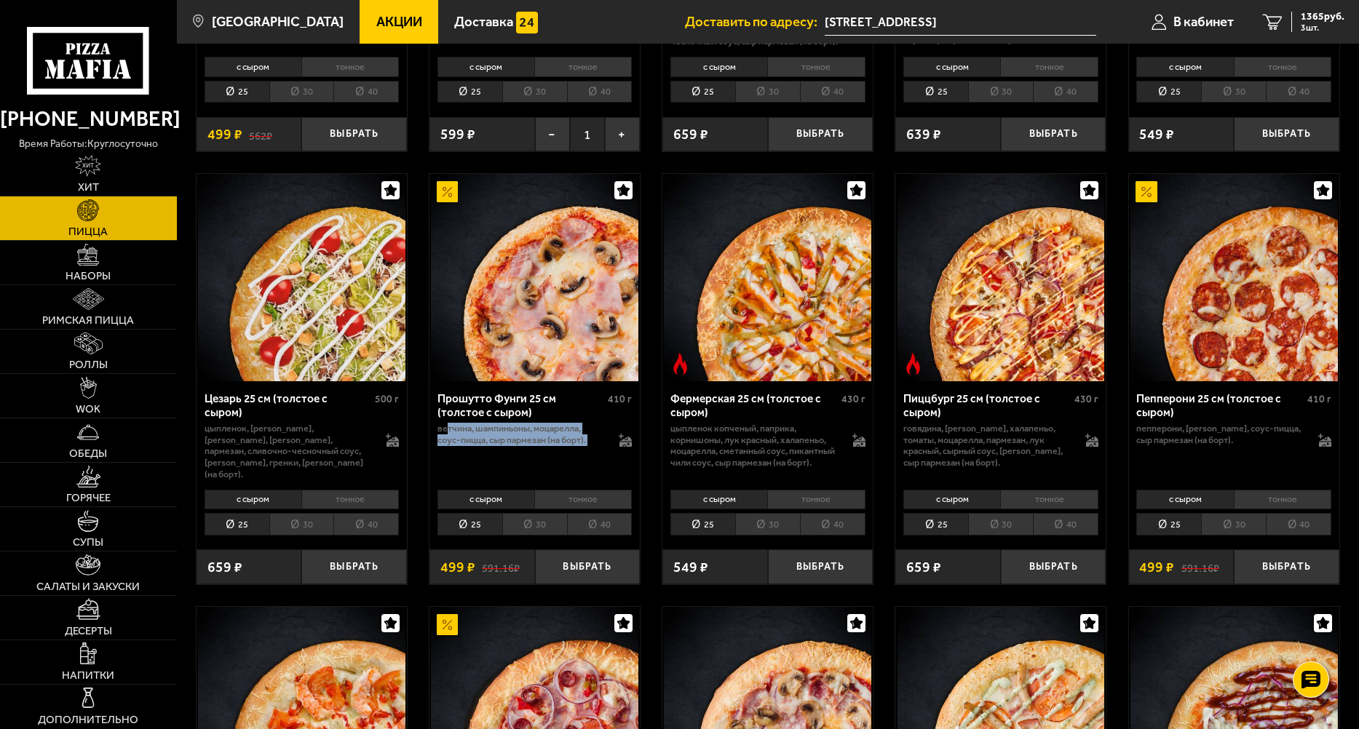
drag, startPoint x: 445, startPoint y: 436, endPoint x: 622, endPoint y: 468, distance: 180.4
click at [622, 468] on div "Прошутто Фунги 25 см (толстое с сыром) 410 г ветчина, шампиньоны, моцарелла, со…" at bounding box center [534, 432] width 210 height 103
click at [543, 459] on div "Прошутто Фунги 25 см (толстое с сыром) 410 г ветчина, шампиньоны, моцарелла, со…" at bounding box center [534, 432] width 210 height 103
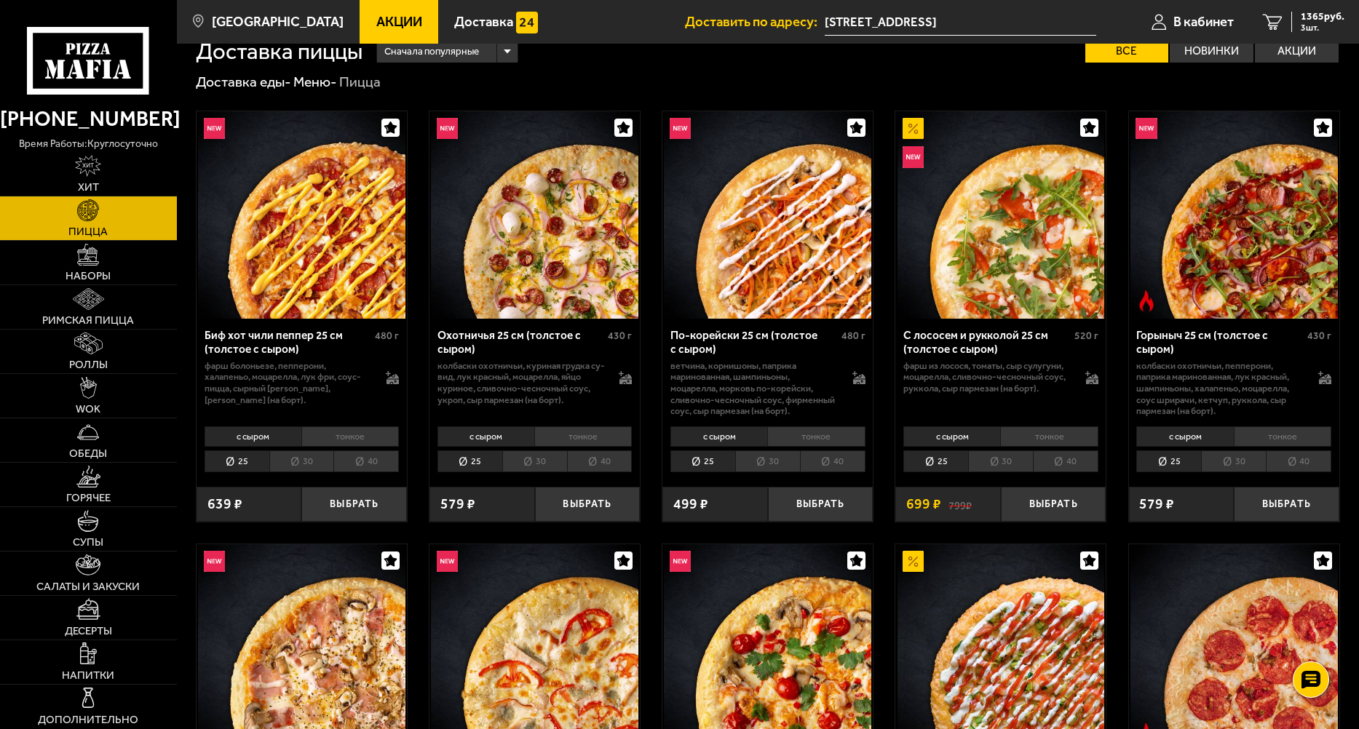
scroll to position [0, 0]
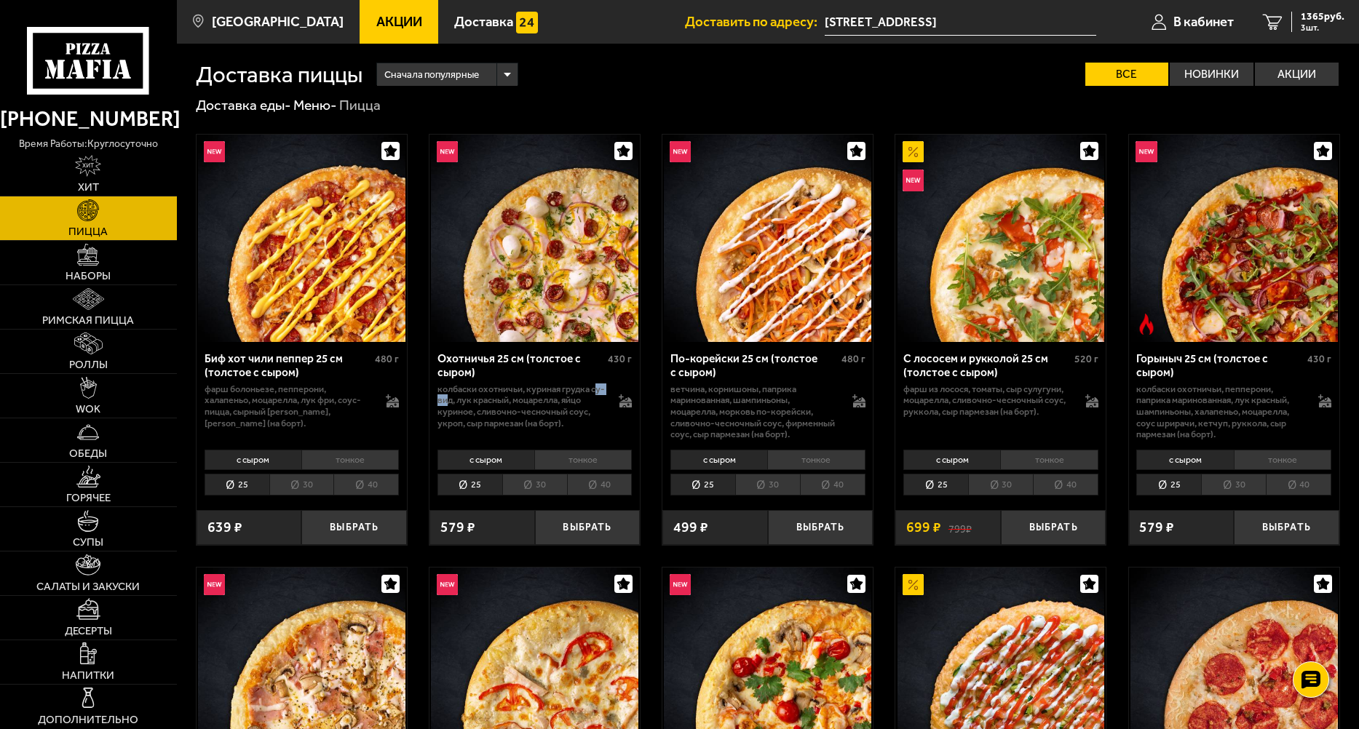
drag, startPoint x: 440, startPoint y: 401, endPoint x: 461, endPoint y: 403, distance: 21.2
click at [461, 403] on p "колбаски охотничьи, куриная грудка су-вид, лук красный, моцарелла, яйцо куриное…" at bounding box center [520, 406] width 167 height 45
click at [464, 403] on p "колбаски охотничьи, куриная грудка су-вид, лук красный, моцарелла, яйцо куриное…" at bounding box center [520, 406] width 167 height 45
drag, startPoint x: 465, startPoint y: 403, endPoint x: 433, endPoint y: 402, distance: 32.1
click at [433, 402] on div "Охотничья 25 см (толстое с сыром) 430 г колбаски охотничьи, куриная грудка су-в…" at bounding box center [534, 393] width 210 height 103
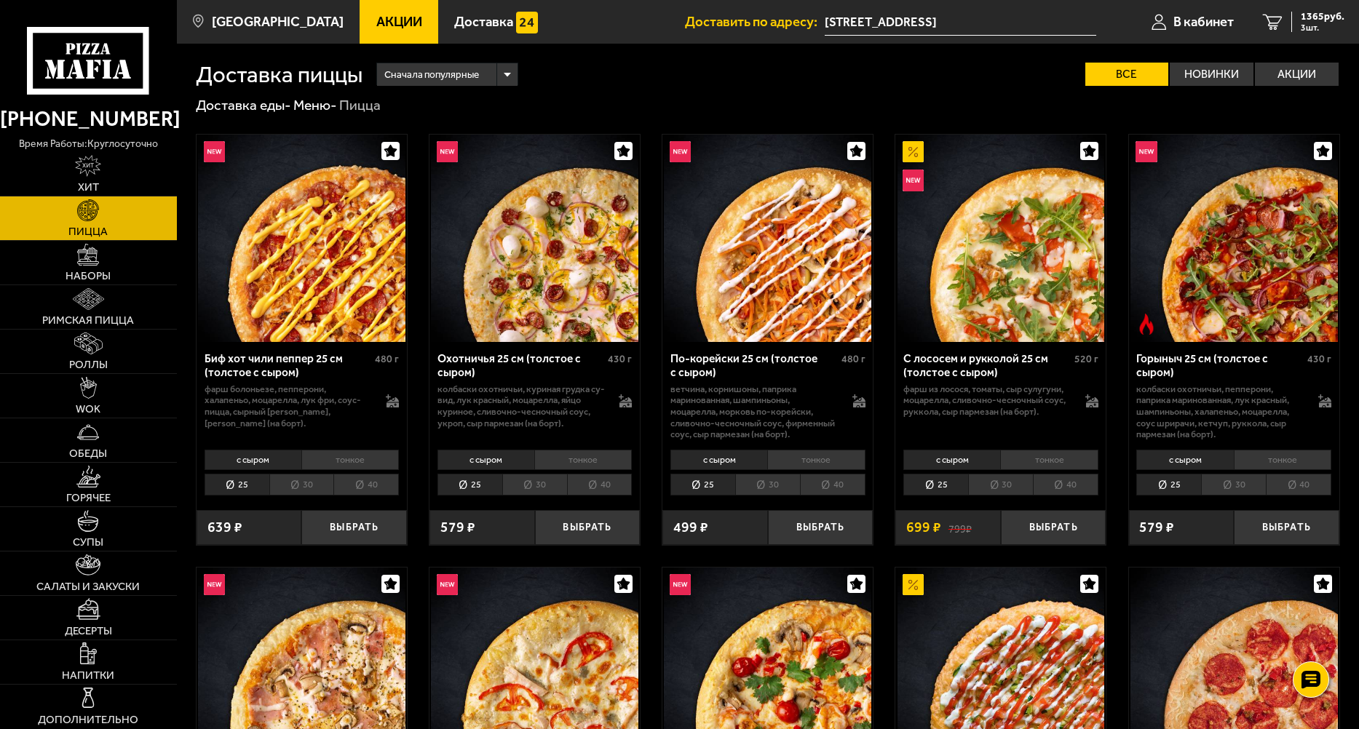
click at [558, 419] on p "колбаски охотничьи, куриная грудка су-вид, лук красный, моцарелла, яйцо куриное…" at bounding box center [520, 406] width 167 height 45
click at [608, 531] on button "Выбрать" at bounding box center [588, 527] width 106 height 35
click at [1310, 26] on span "4 шт." at bounding box center [1323, 27] width 44 height 9
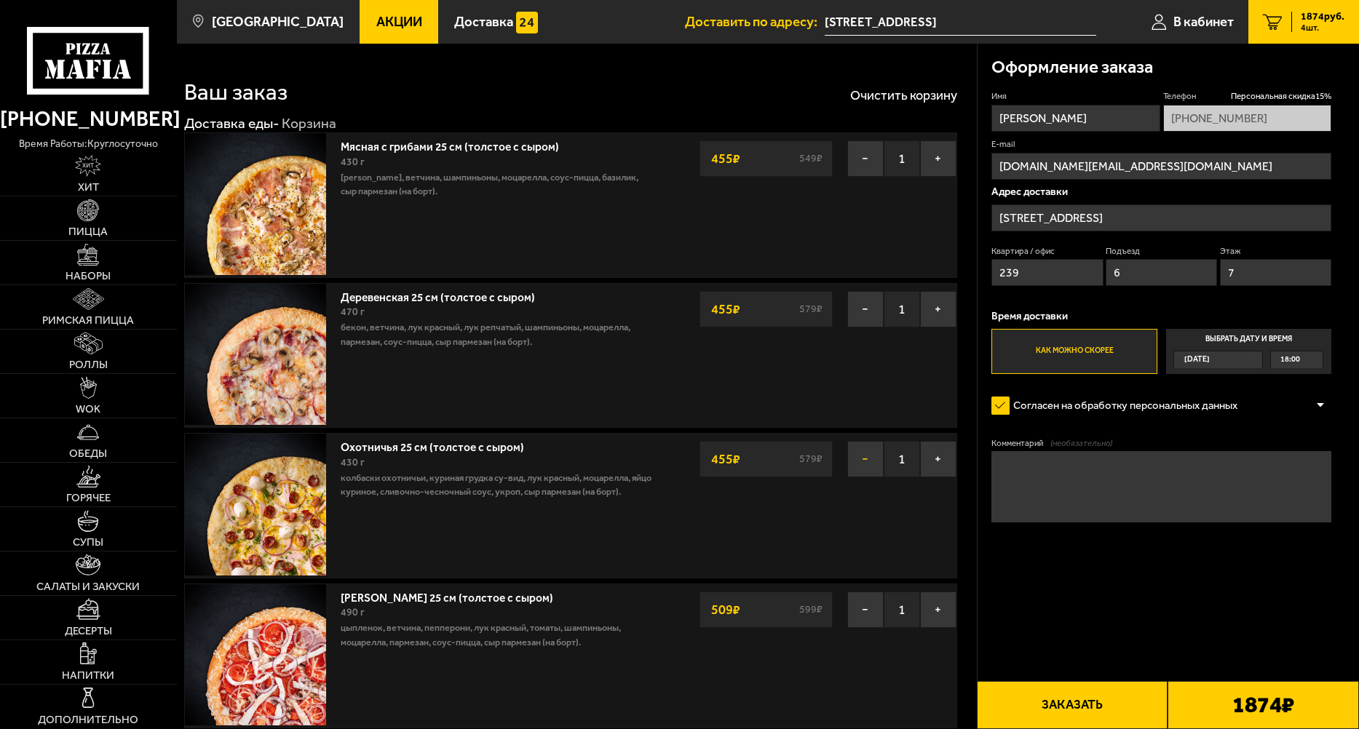
click at [870, 460] on button "−" at bounding box center [865, 459] width 36 height 36
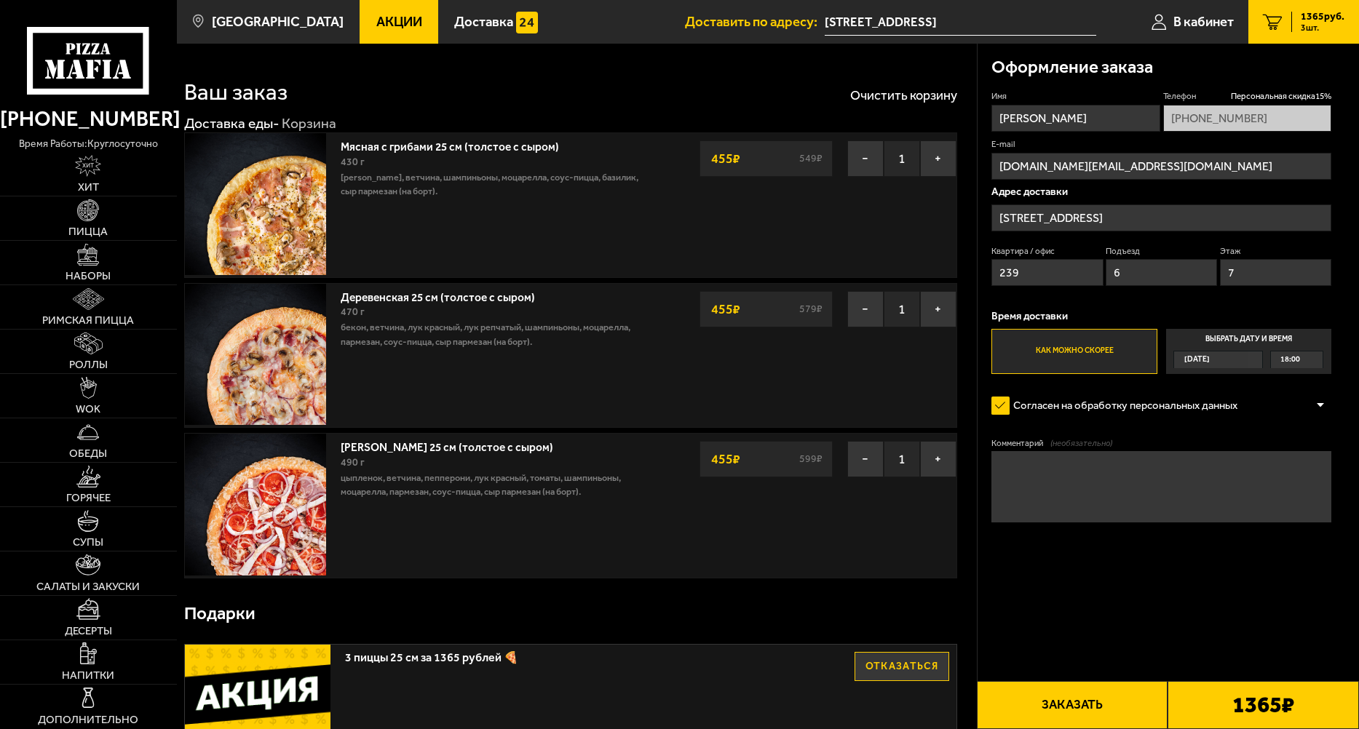
click at [1253, 727] on div "1365 ₽" at bounding box center [1262, 705] width 191 height 48
click at [1232, 700] on b "1365 ₽" at bounding box center [1263, 705] width 62 height 23
click at [1049, 698] on button "Заказать" at bounding box center [1072, 705] width 191 height 48
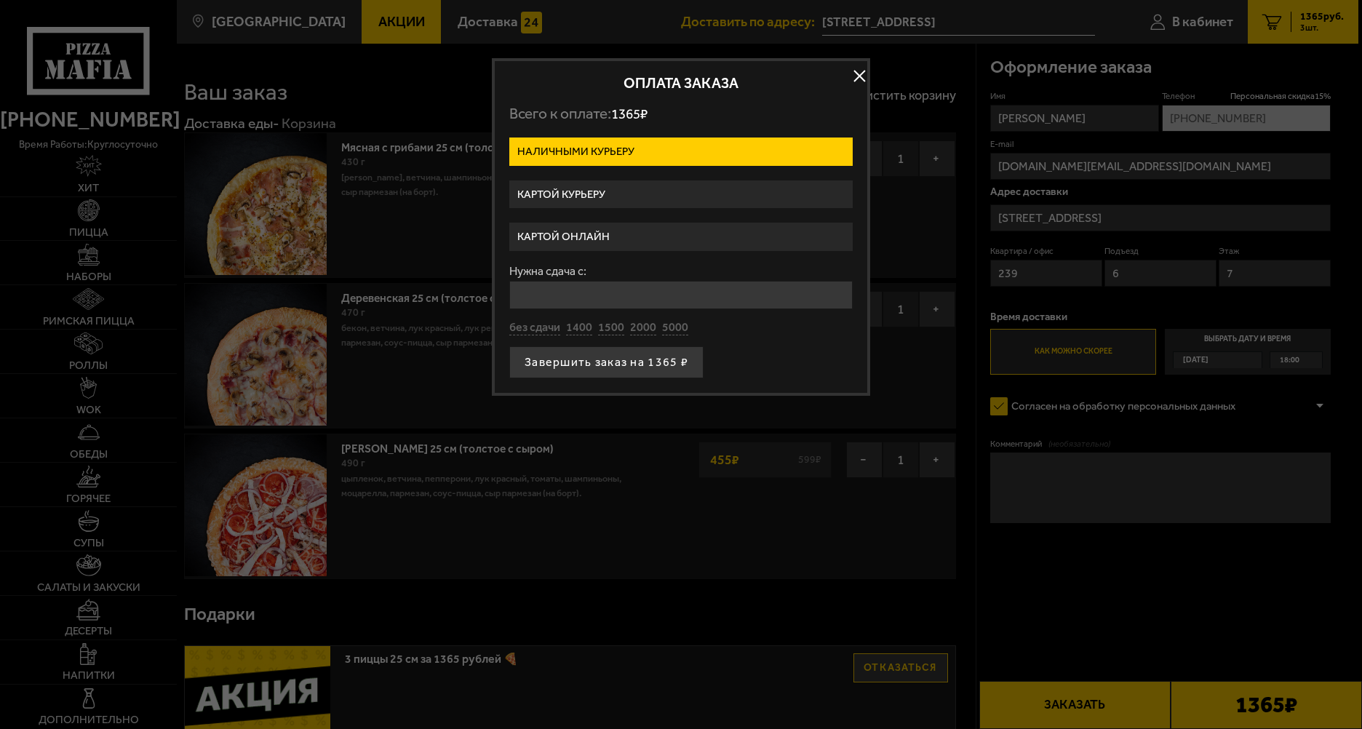
click at [624, 192] on label "Картой курьеру" at bounding box center [681, 194] width 344 height 28
click at [0, 0] on input "Картой курьеру" at bounding box center [0, 0] width 0 height 0
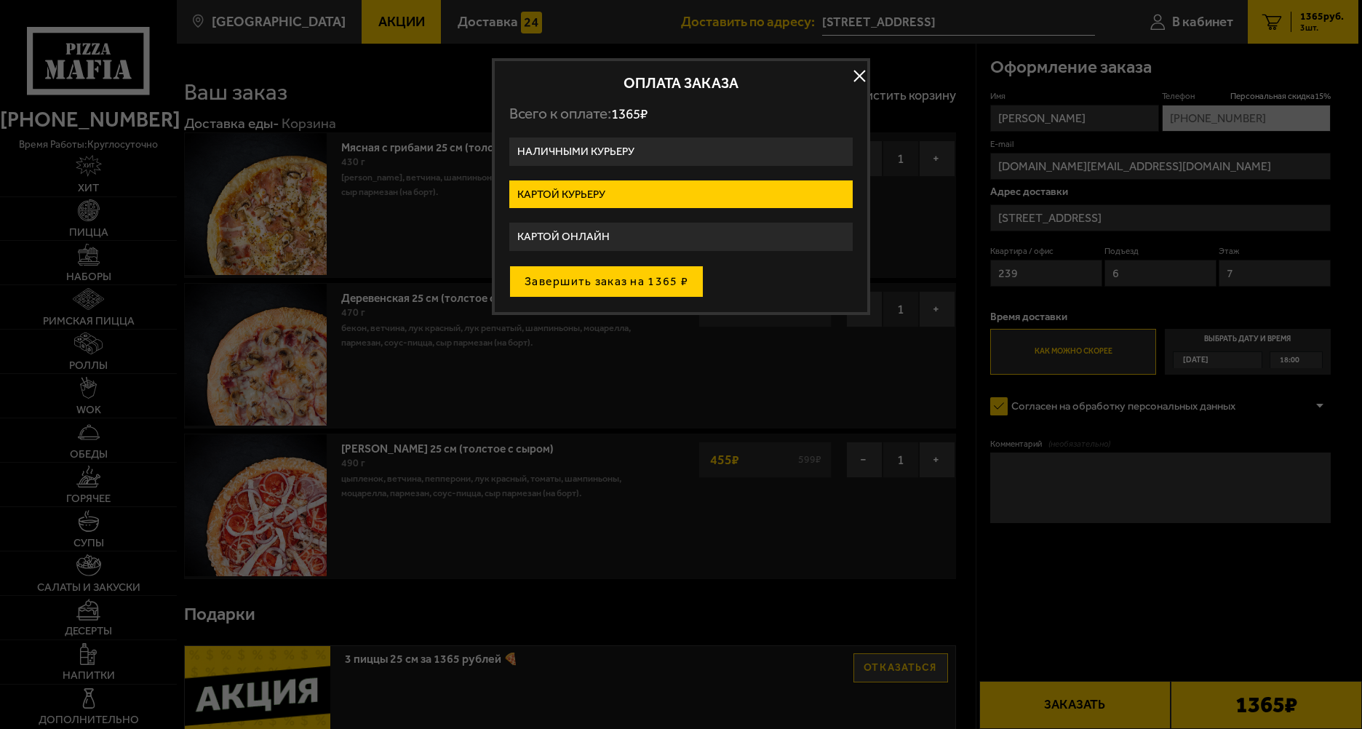
click at [652, 286] on button "Завершить заказ на 1365 ₽" at bounding box center [606, 282] width 194 height 32
